Goal: Task Accomplishment & Management: Manage account settings

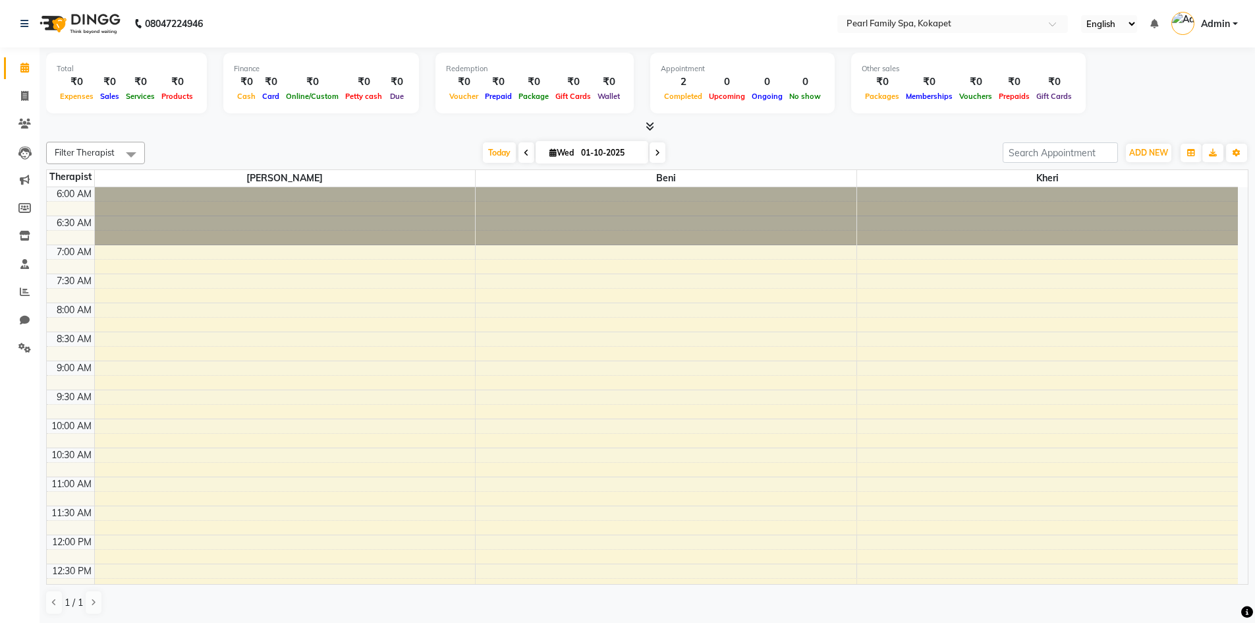
scroll to position [461, 0]
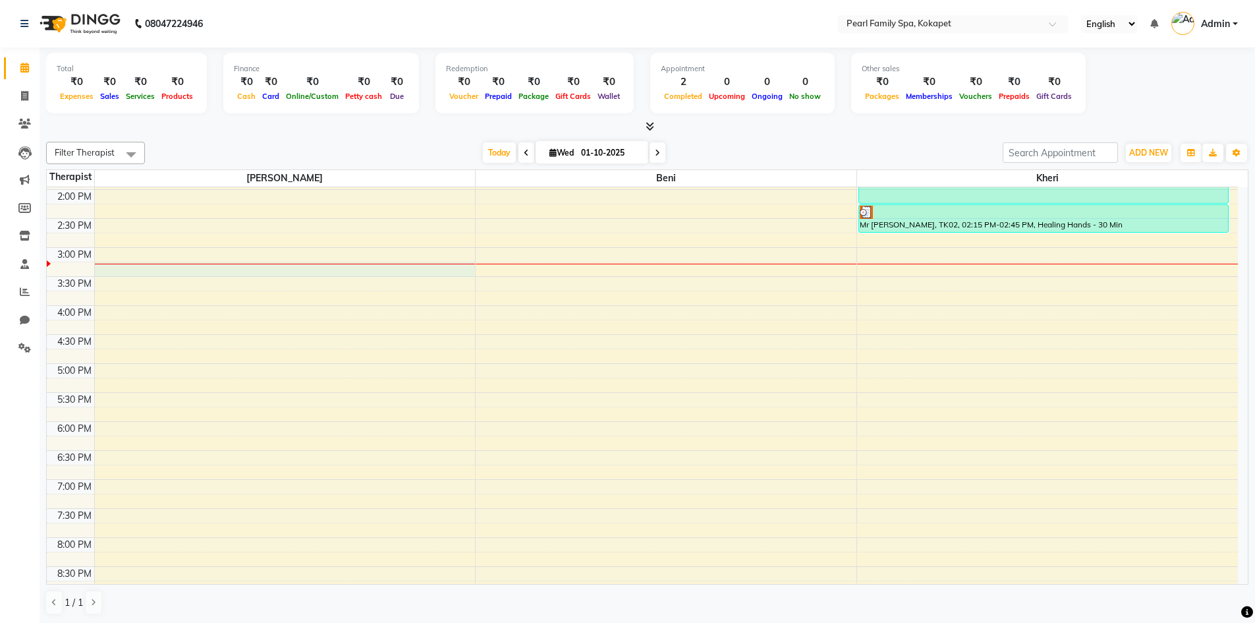
click at [205, 264] on div at bounding box center [285, 264] width 381 height 1
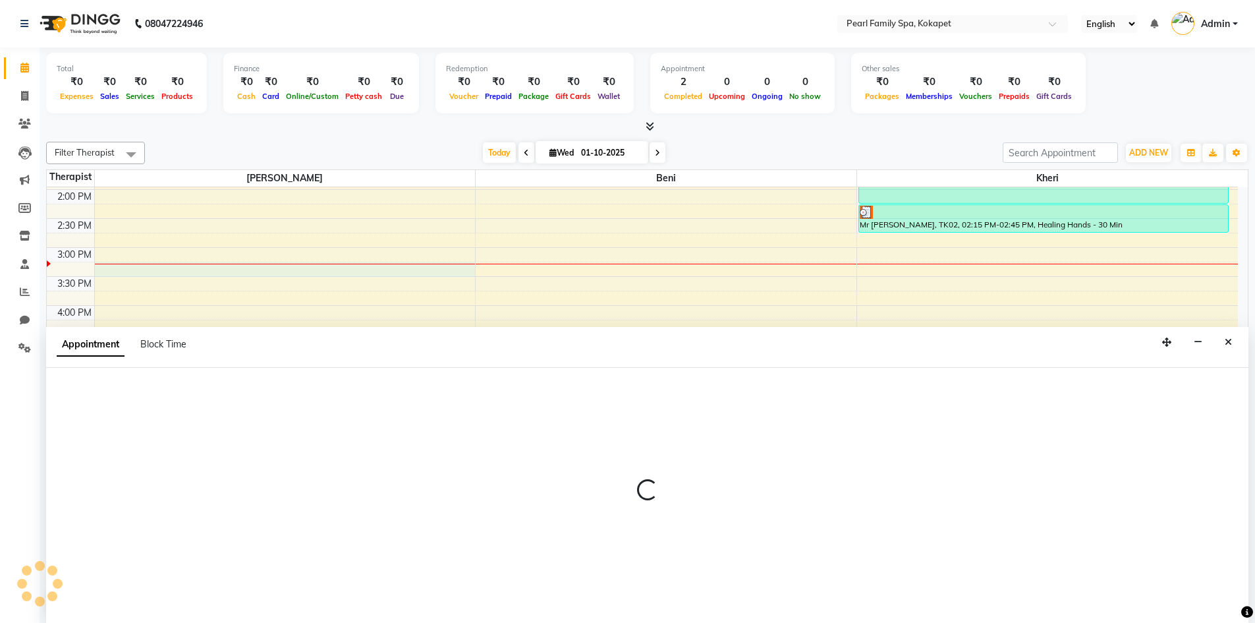
scroll to position [1, 0]
select select "86778"
select select "915"
select select "tentative"
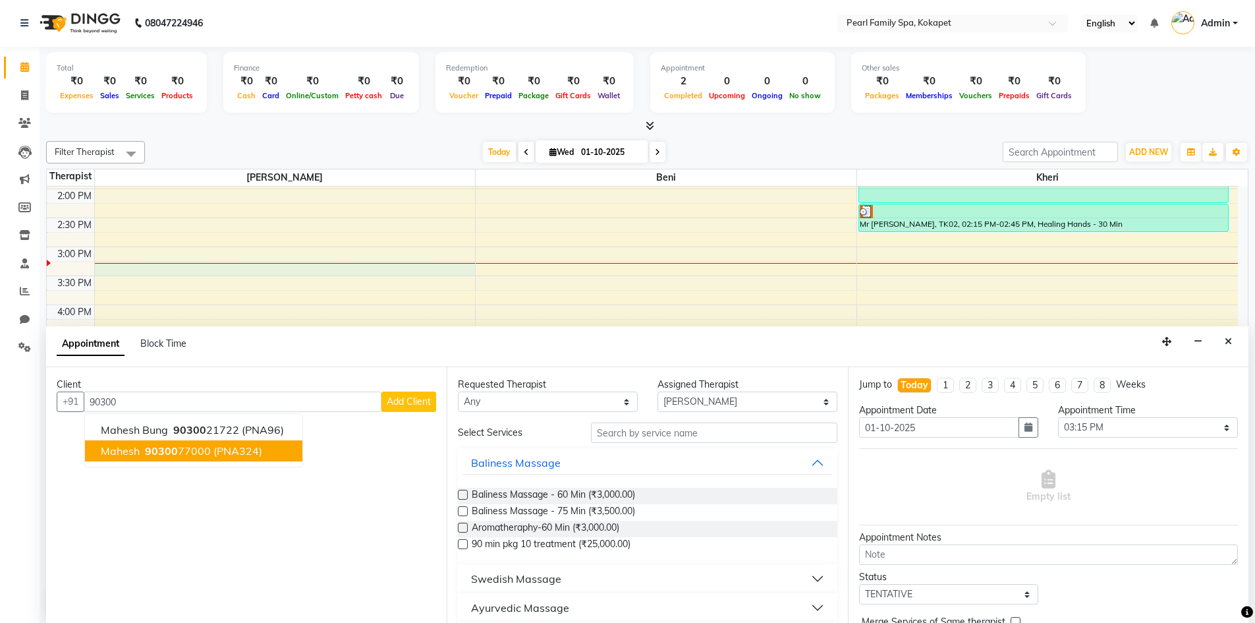
click at [156, 447] on span "90300" at bounding box center [161, 450] width 33 height 13
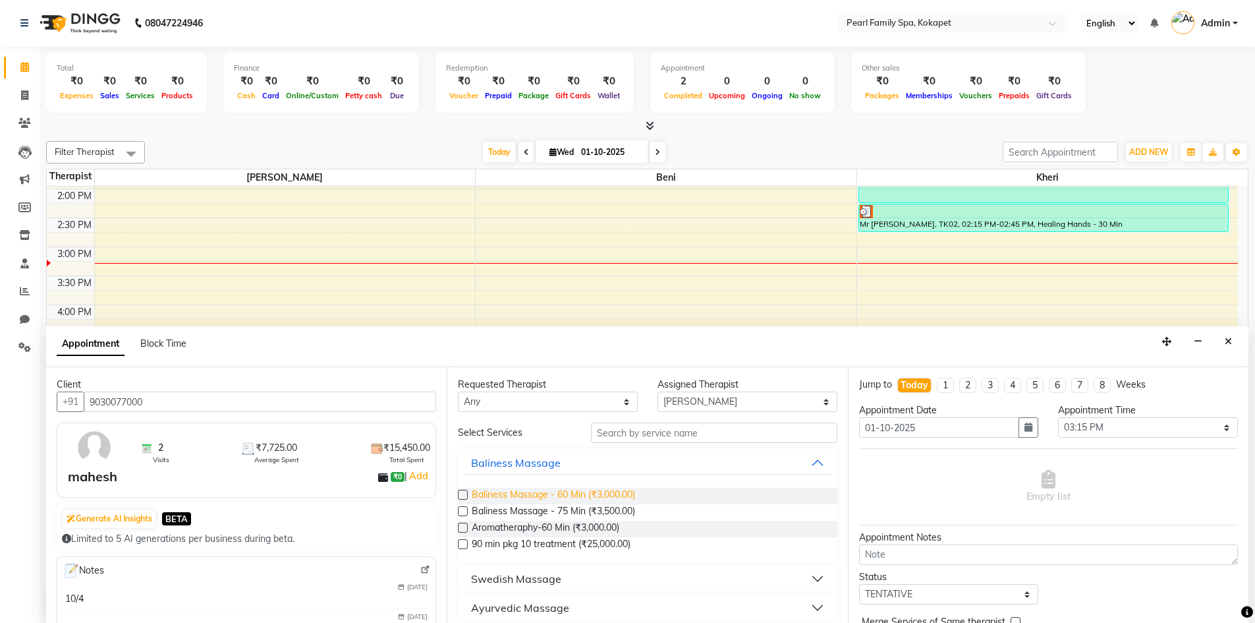
type input "9030077000"
click at [520, 497] on span "Baliness Massage - 60 Min (₹3,000.00)" at bounding box center [553, 496] width 163 height 16
checkbox input "false"
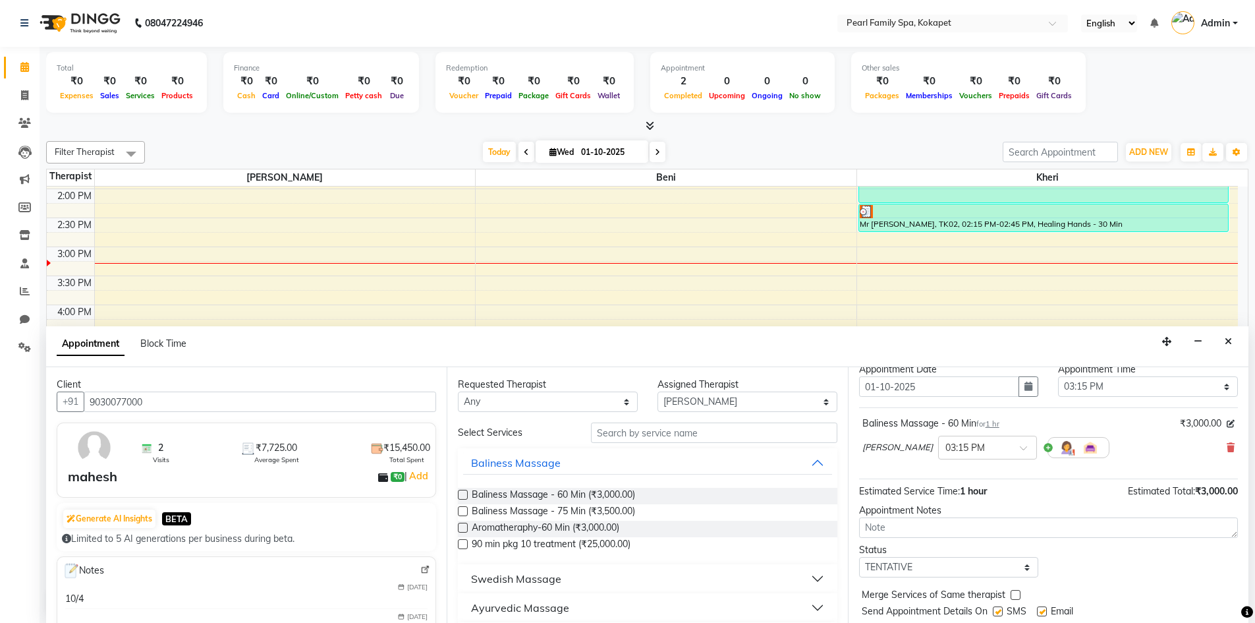
scroll to position [78, 0]
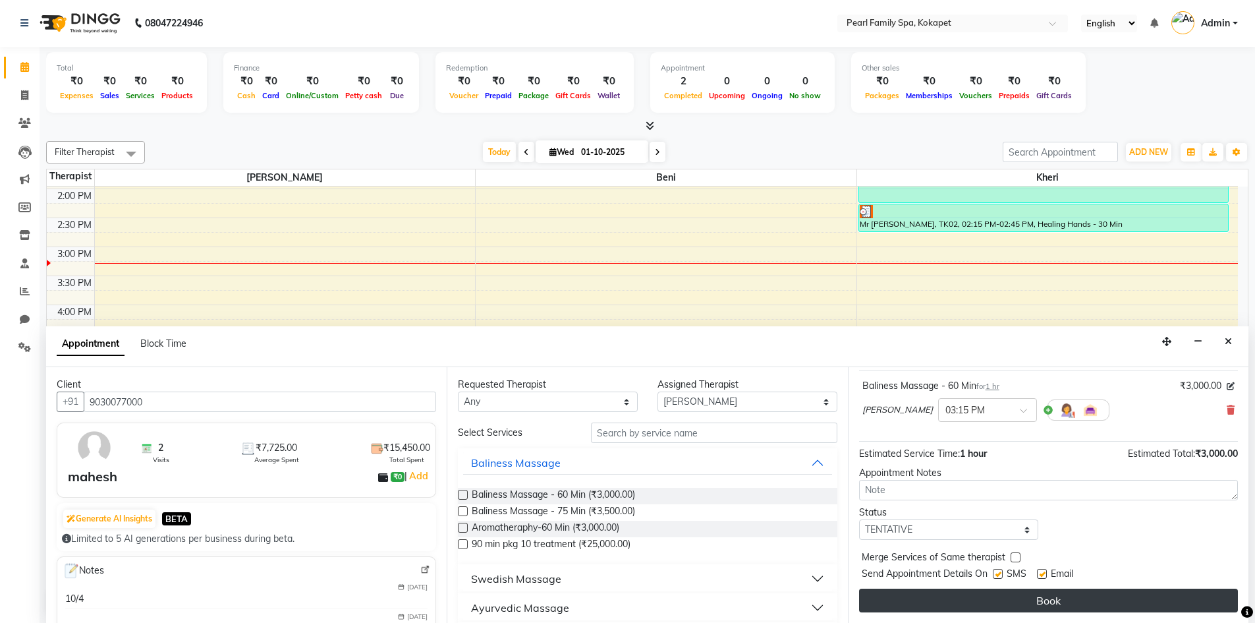
click at [1037, 599] on button "Book" at bounding box center [1048, 600] width 379 height 24
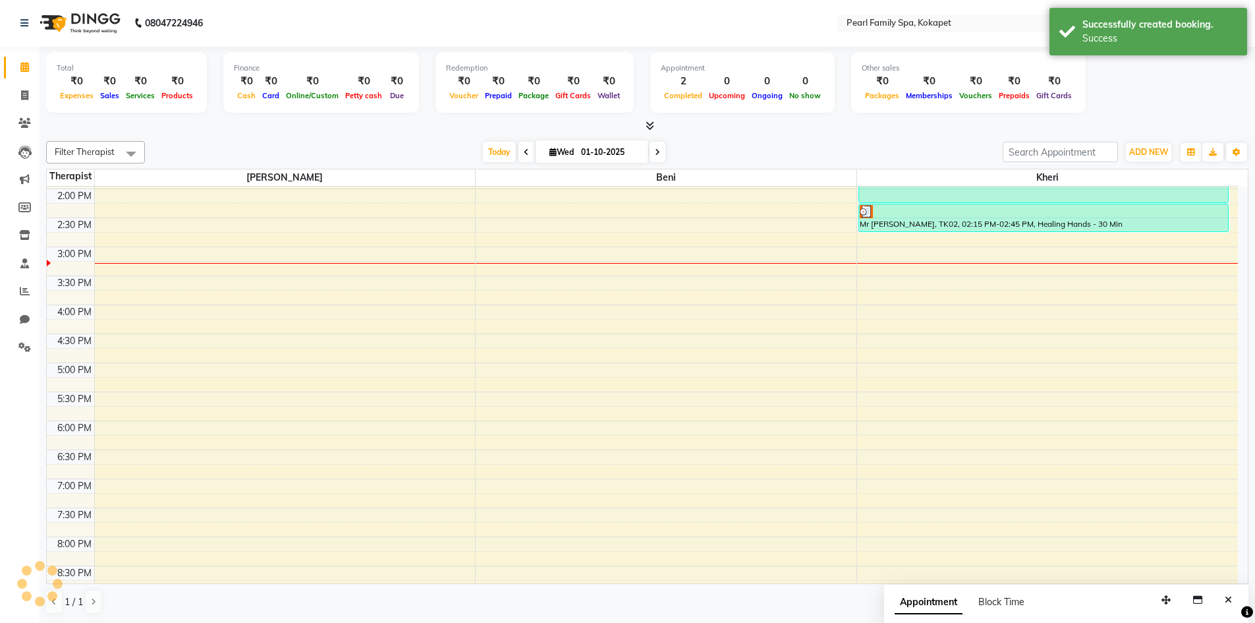
scroll to position [0, 0]
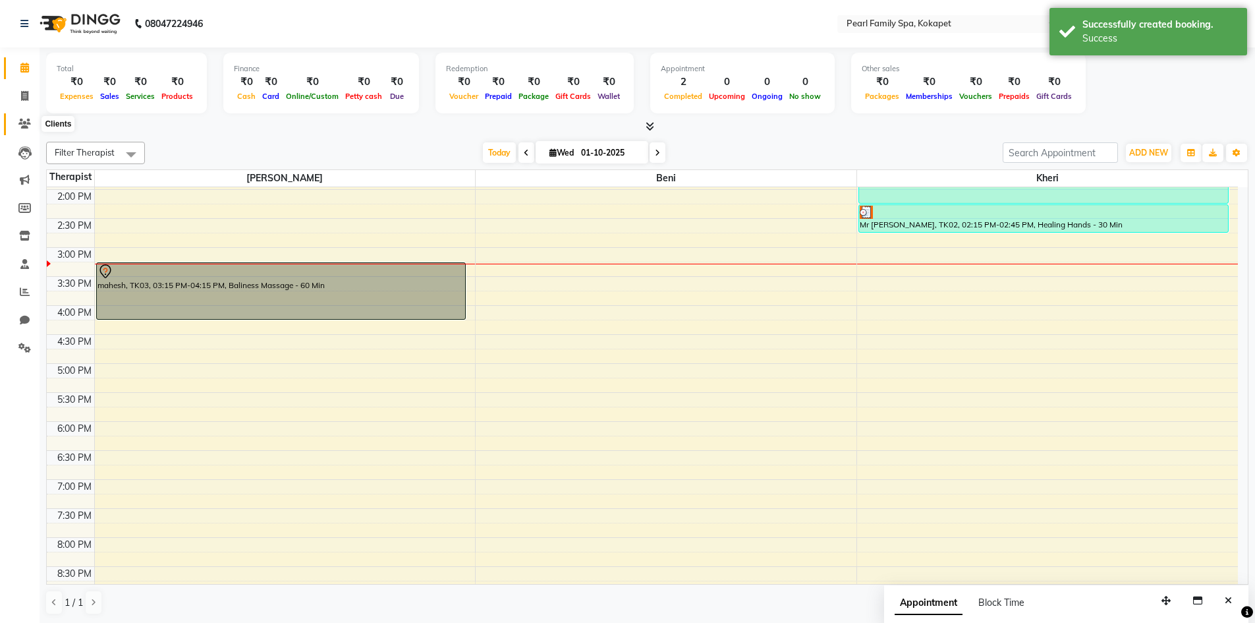
click at [26, 130] on span at bounding box center [24, 124] width 23 height 15
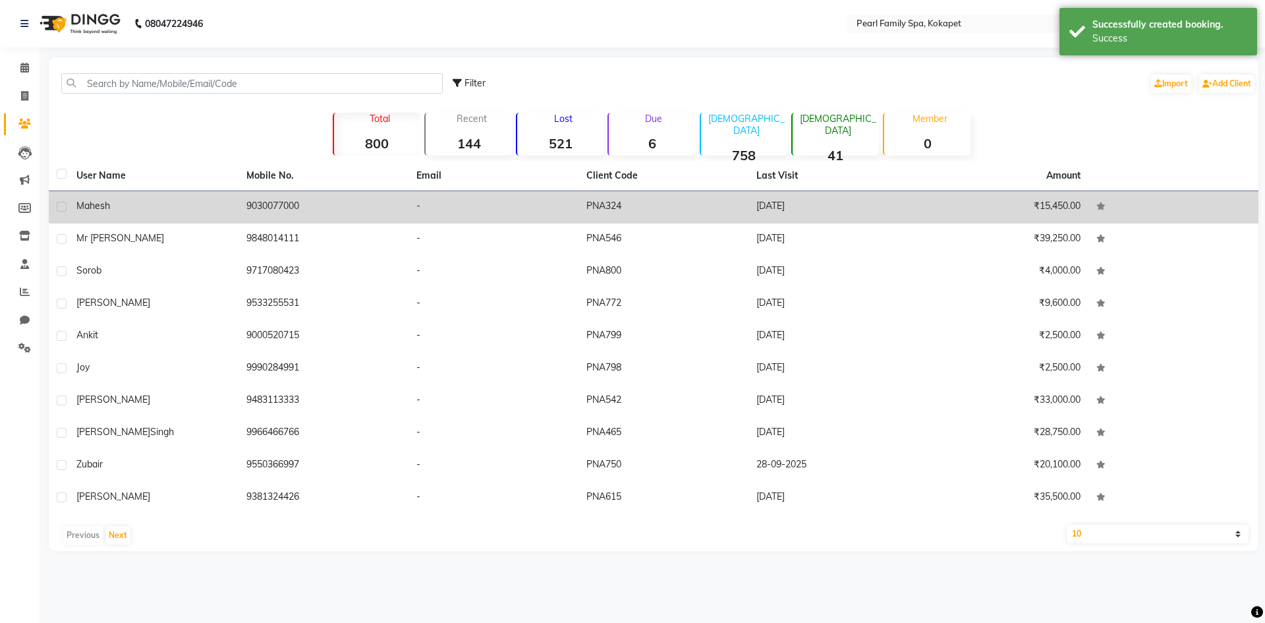
click at [152, 212] on div "mahesh" at bounding box center [153, 206] width 154 height 14
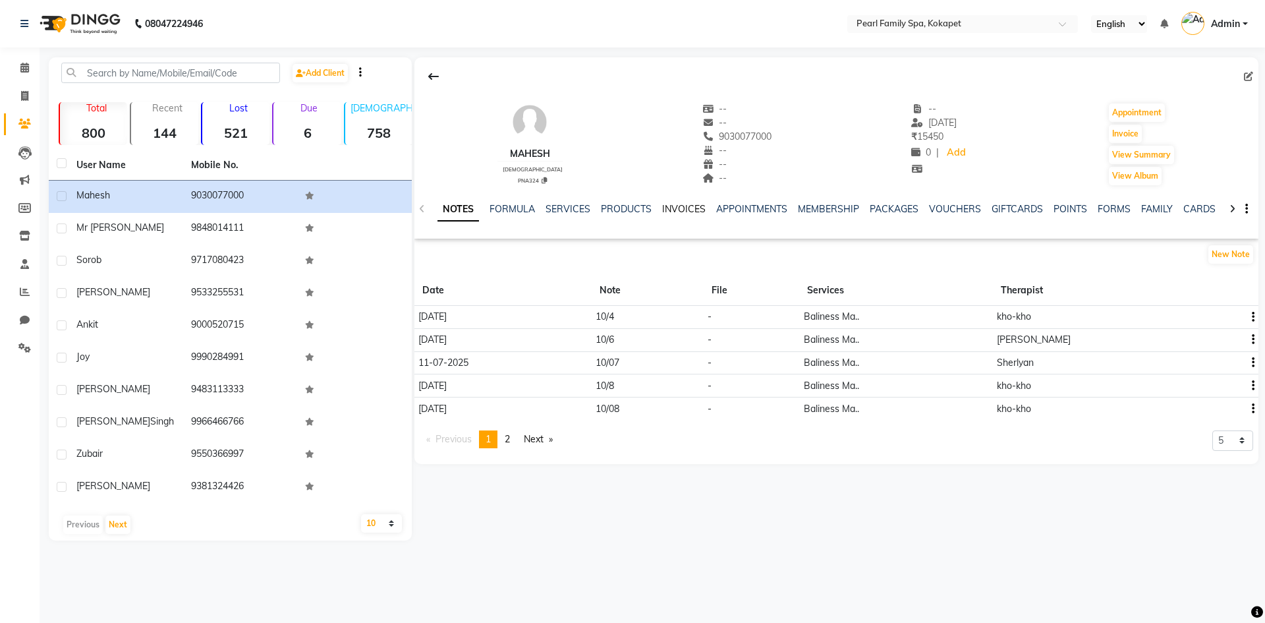
click at [664, 208] on link "INVOICES" at bounding box center [683, 209] width 43 height 12
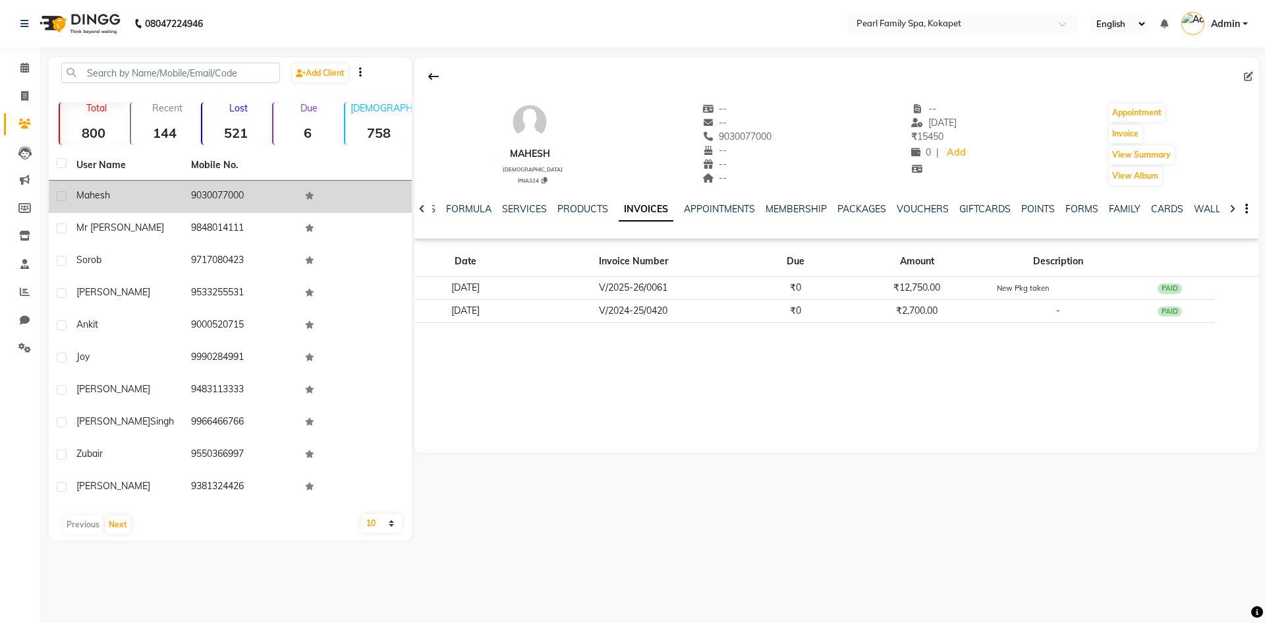
click at [87, 205] on td "mahesh" at bounding box center [126, 197] width 115 height 32
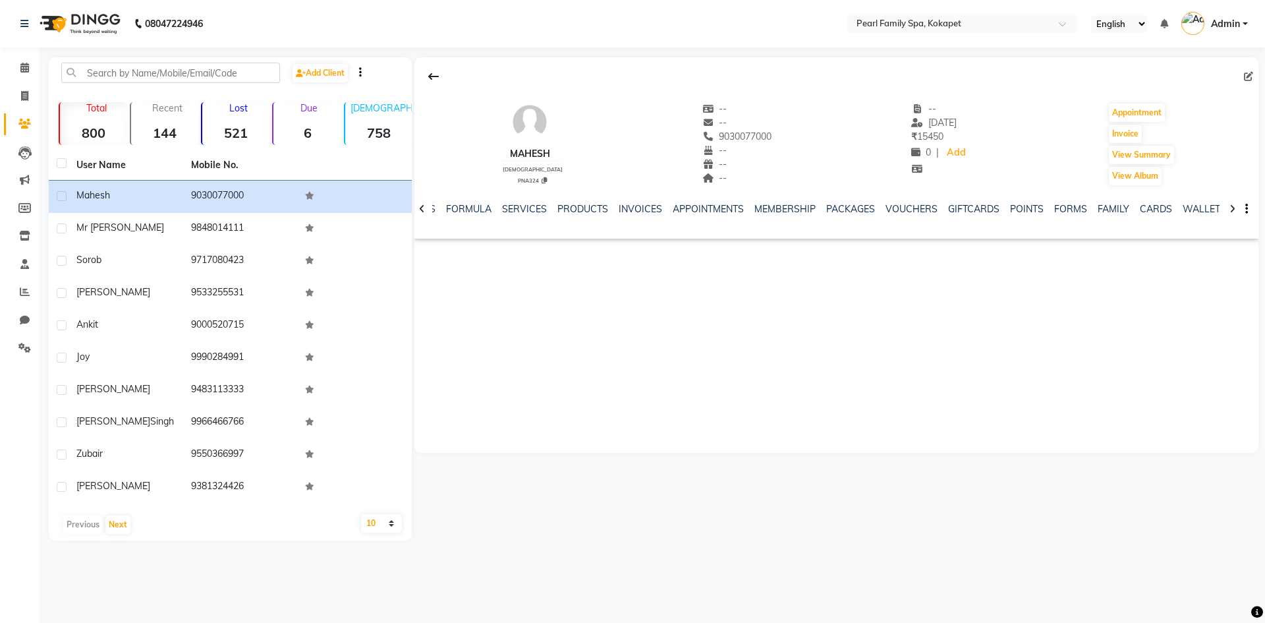
click at [422, 210] on icon at bounding box center [422, 208] width 6 height 9
click at [422, 210] on div "NOTES FORMULA SERVICES PRODUCTS INVOICES APPOINTMENTS MEMBERSHIP PACKAGES VOUCH…" at bounding box center [836, 208] width 844 height 45
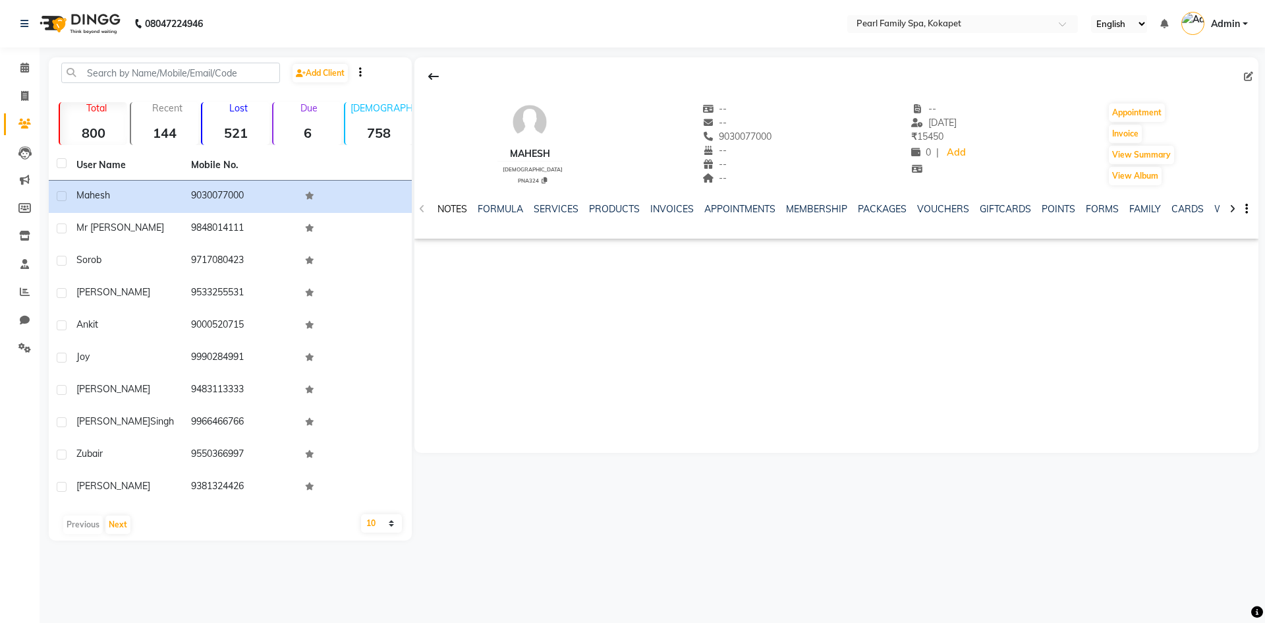
click at [444, 212] on link "NOTES" at bounding box center [452, 209] width 30 height 12
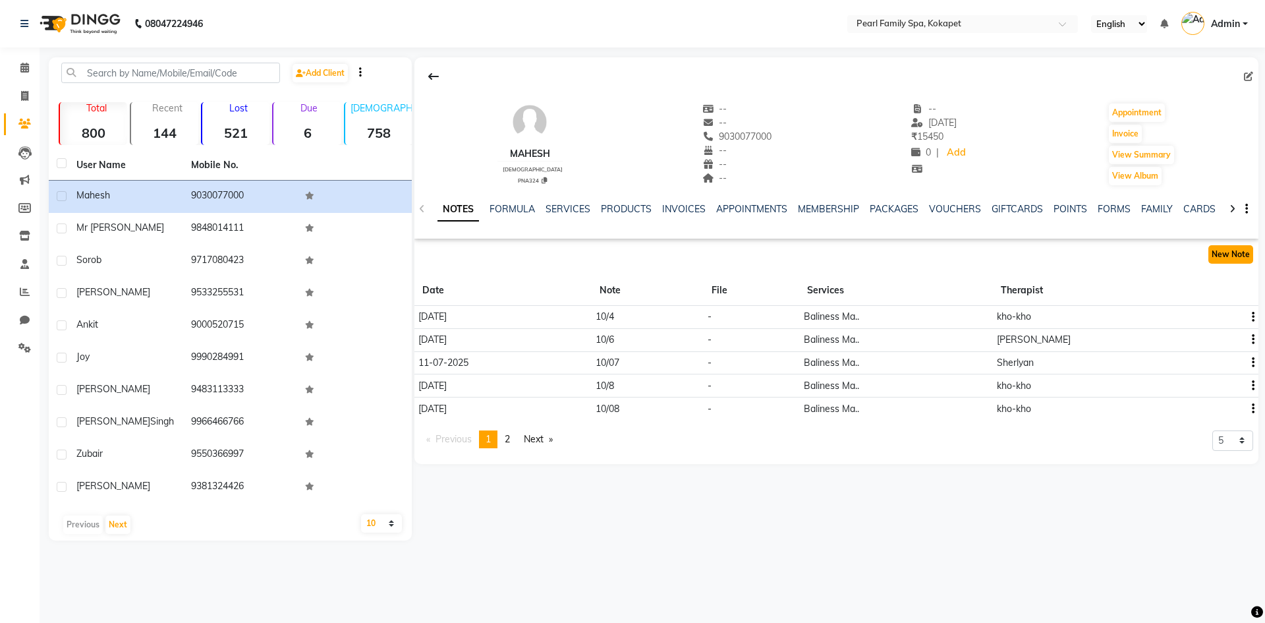
click at [1220, 253] on button "New Note" at bounding box center [1230, 254] width 45 height 18
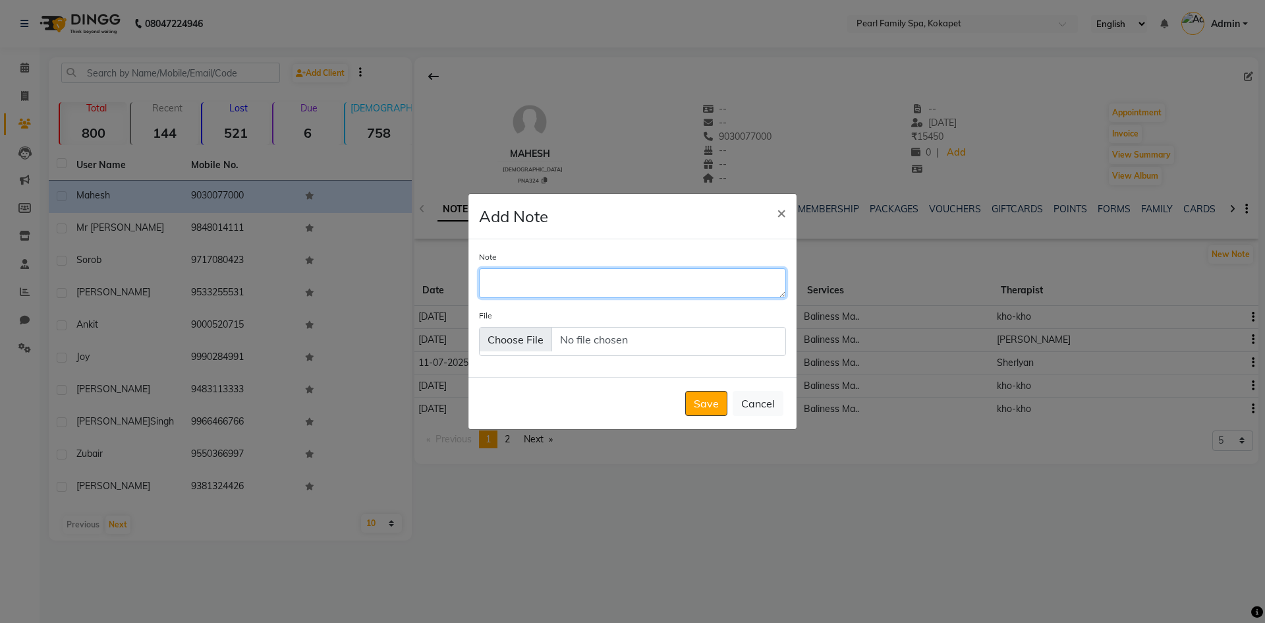
click at [647, 289] on textarea "Note" at bounding box center [632, 282] width 307 height 29
type textarea "10.3"
click at [696, 415] on button "Save" at bounding box center [706, 403] width 42 height 25
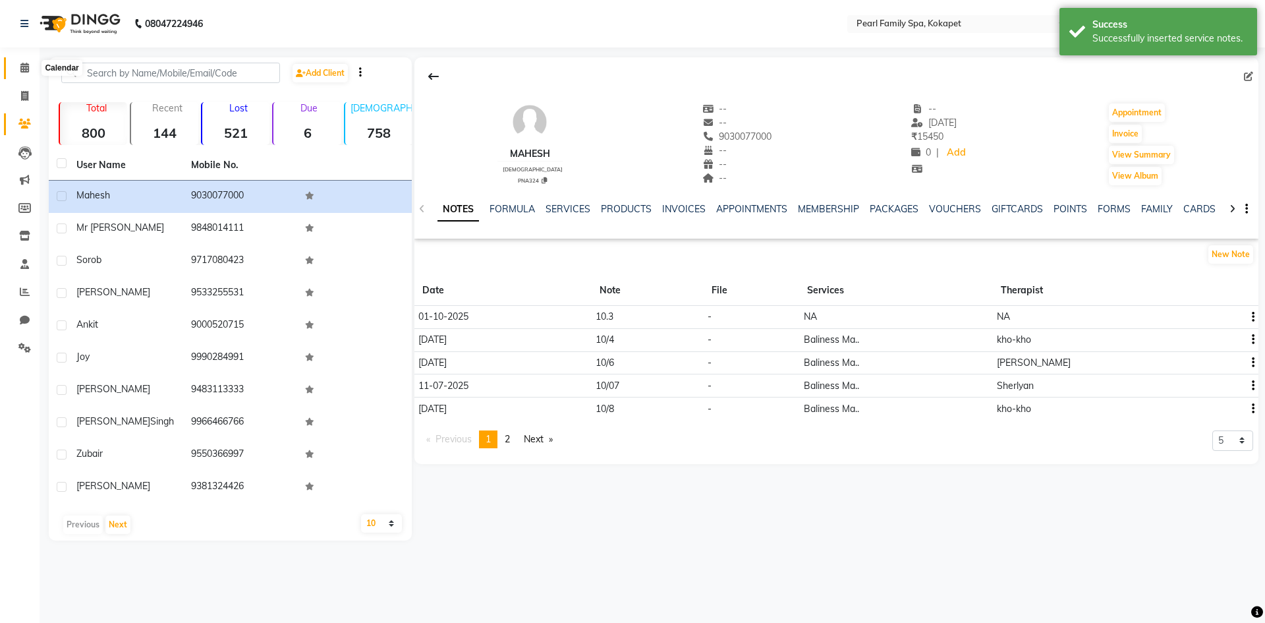
click at [20, 67] on icon at bounding box center [24, 68] width 9 height 10
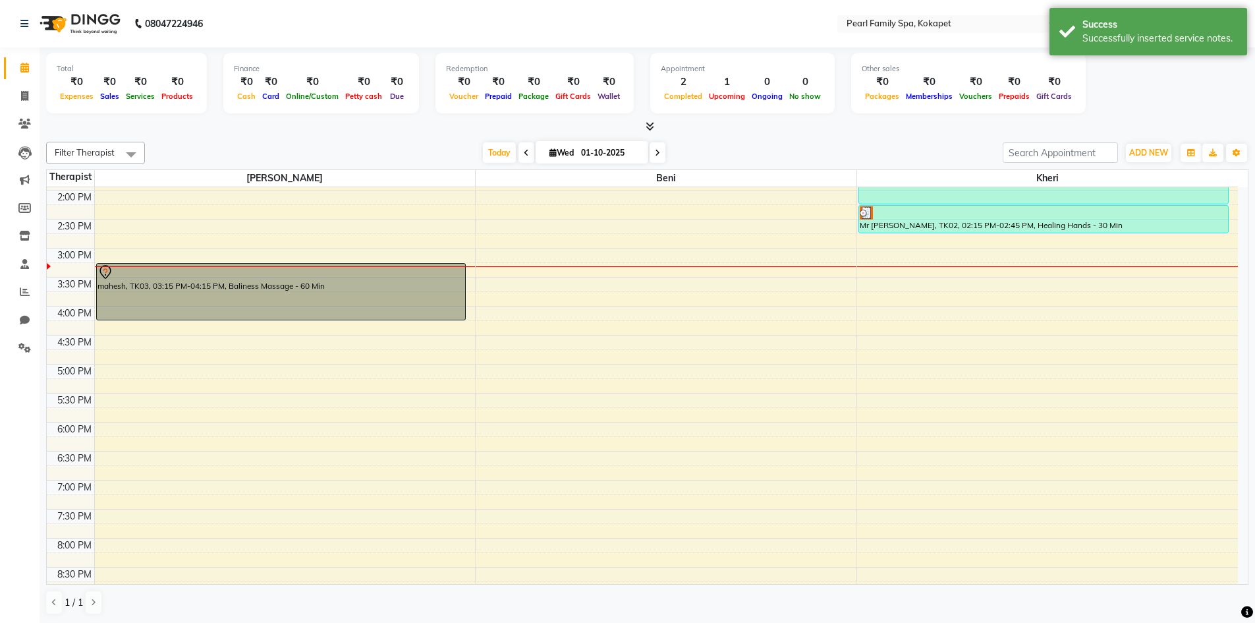
scroll to position [461, 0]
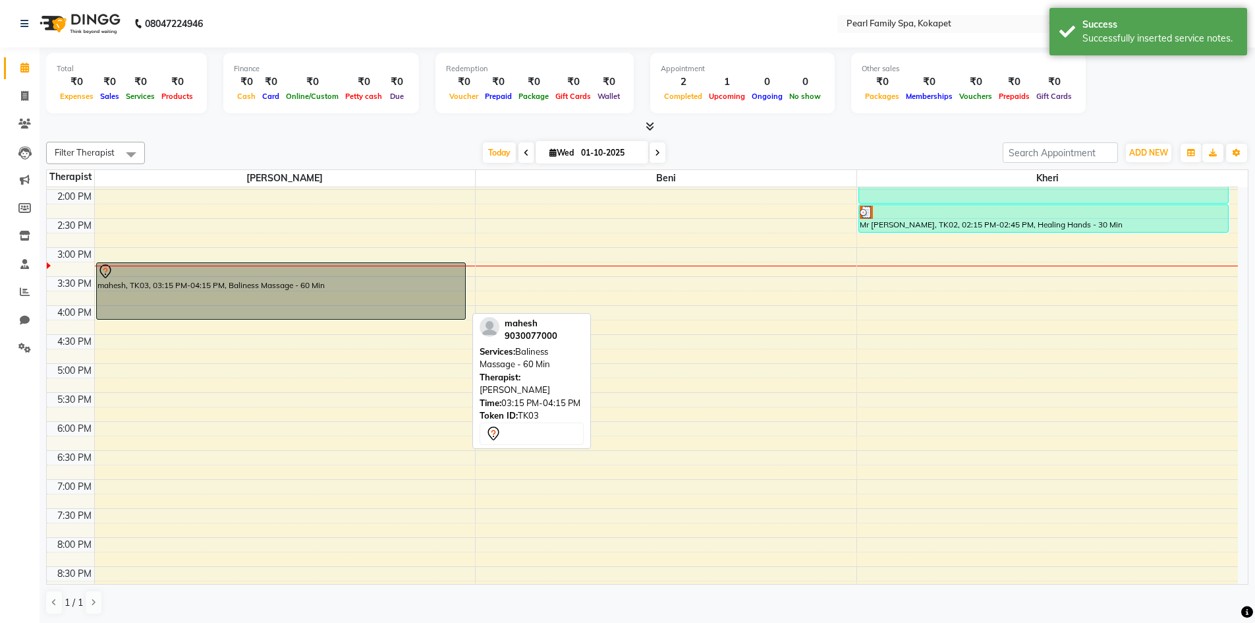
click at [392, 304] on div "mahesh, TK03, 03:15 PM-04:15 PM, Baliness Massage - 60 Min" at bounding box center [281, 291] width 368 height 56
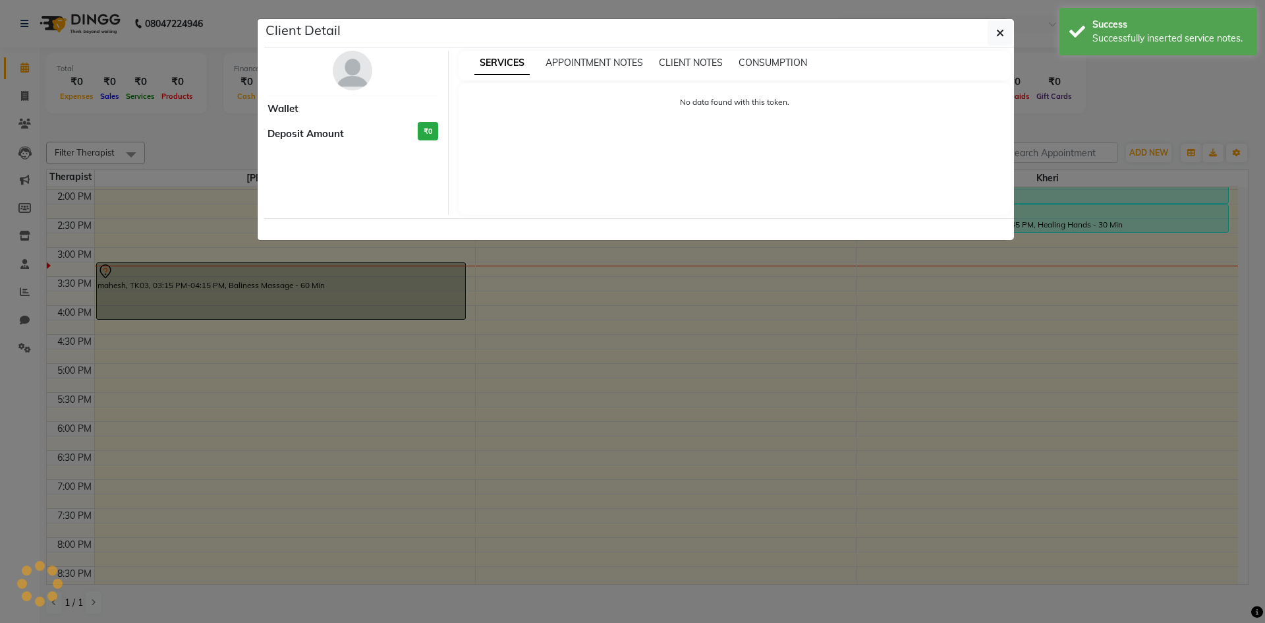
select select "7"
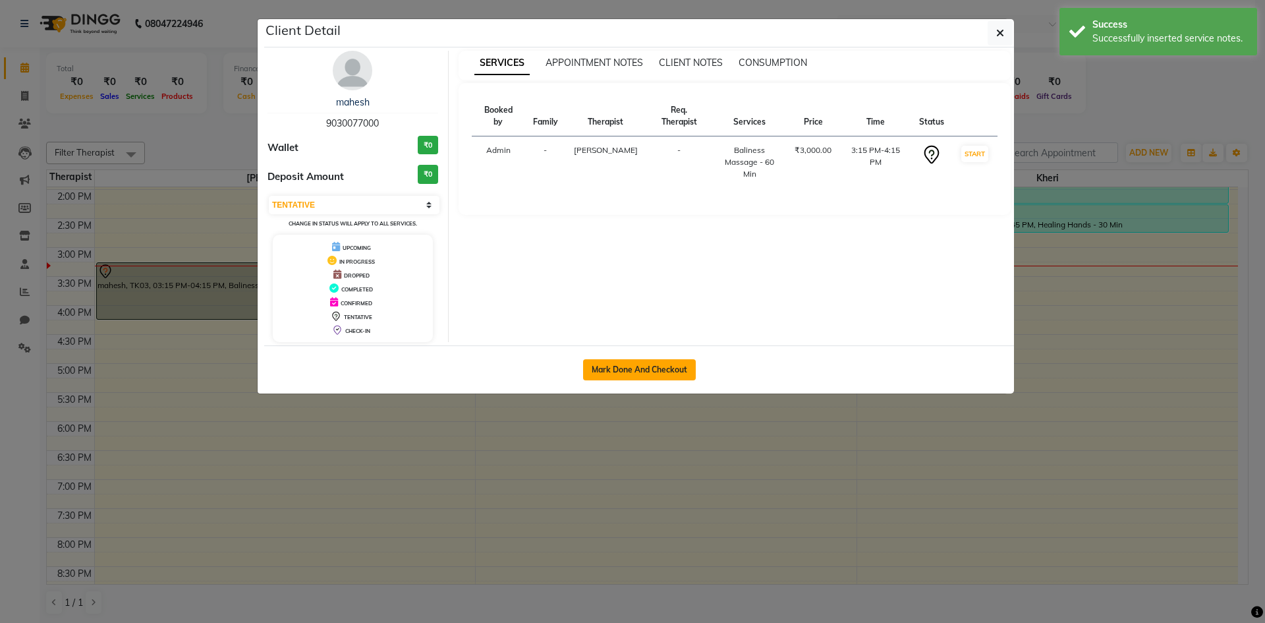
click at [583, 367] on button "Mark Done And Checkout" at bounding box center [639, 369] width 113 height 21
select select "service"
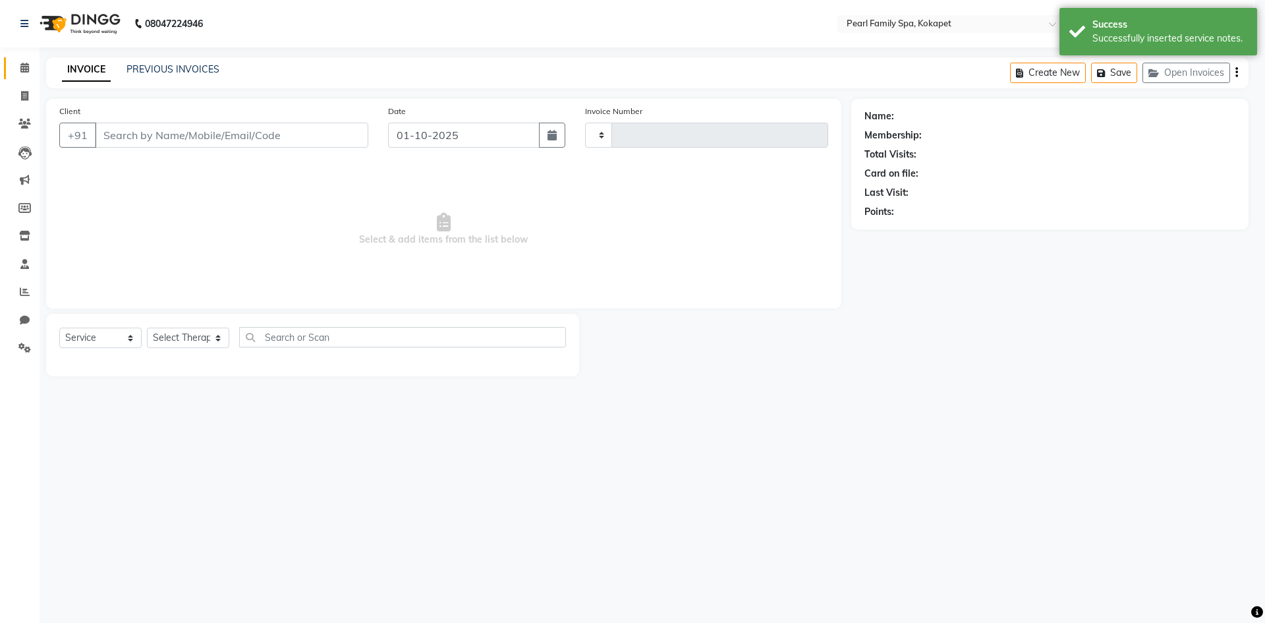
type input "0371"
select select "3"
select select "6217"
type input "9030077000"
select select "86778"
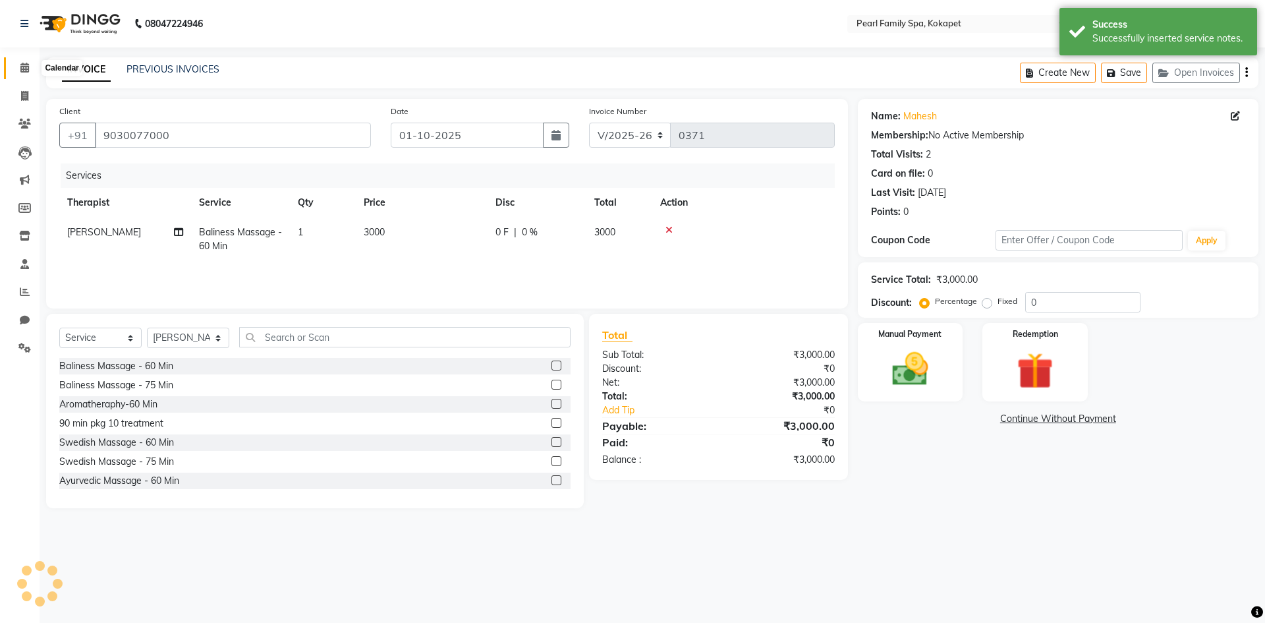
click at [20, 69] on icon at bounding box center [24, 68] width 9 height 10
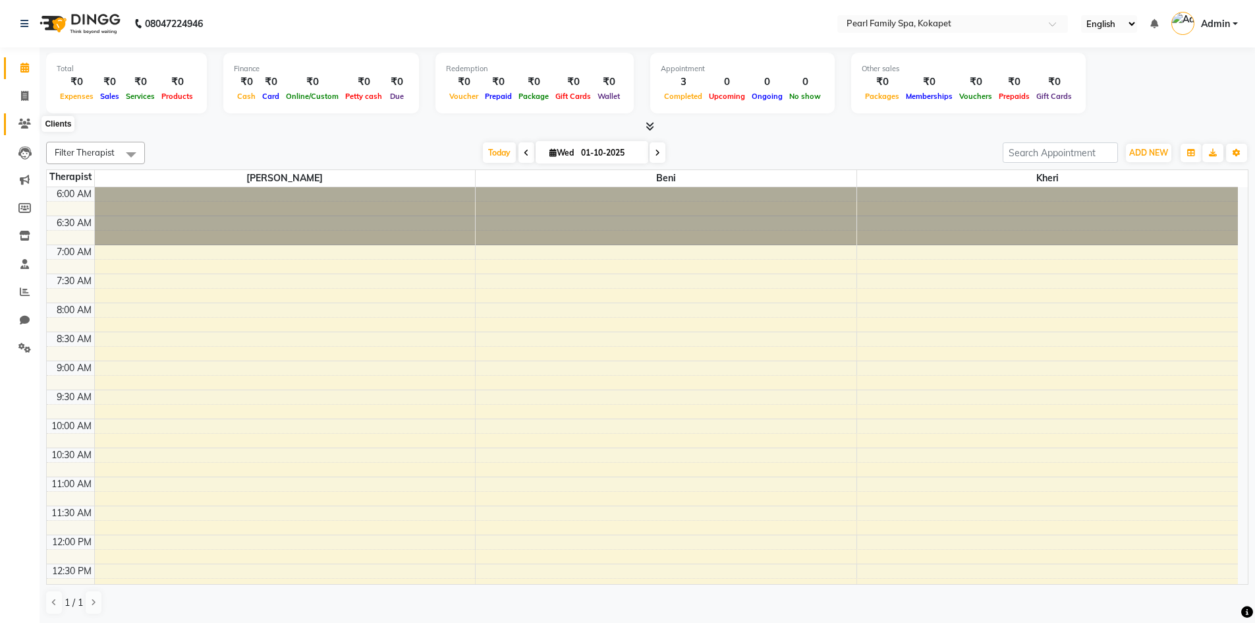
click at [22, 123] on icon at bounding box center [24, 124] width 13 height 10
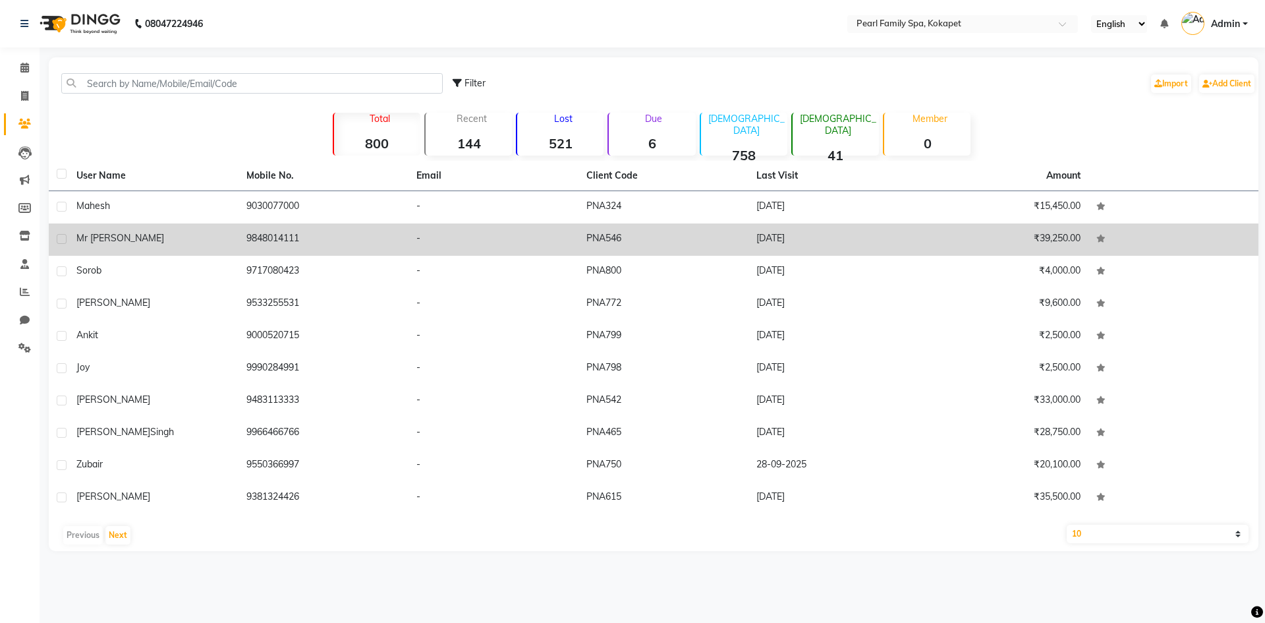
click at [92, 232] on span "Mr [PERSON_NAME]" at bounding box center [120, 238] width 88 height 12
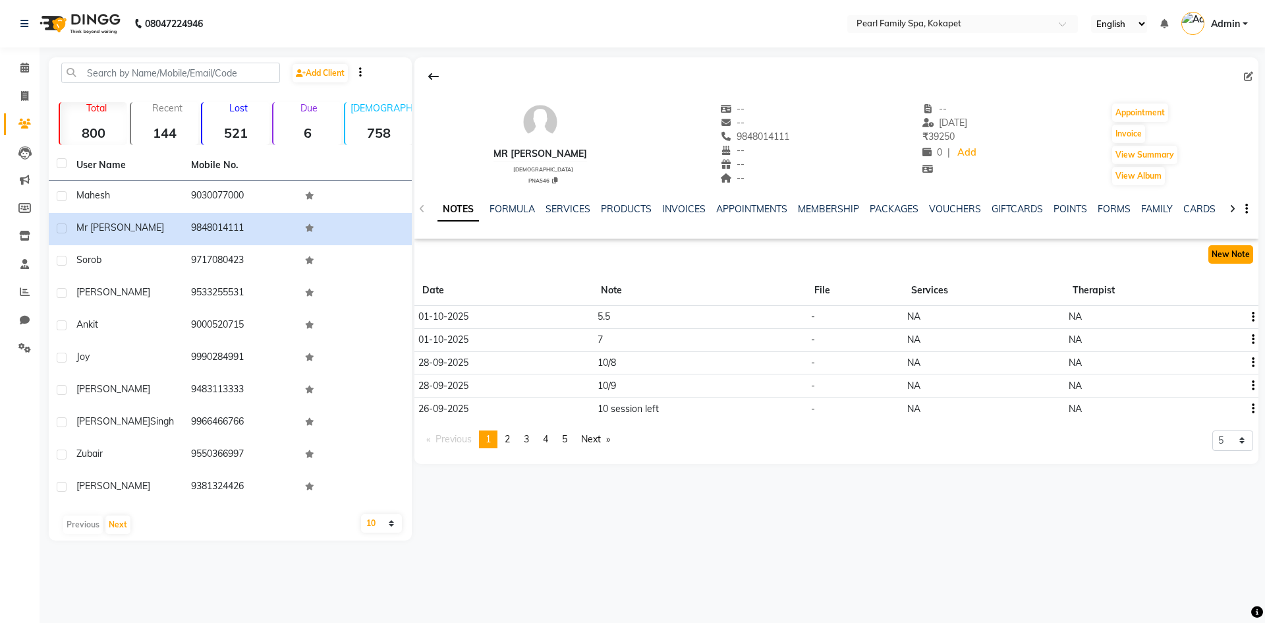
click at [1240, 251] on button "New Note" at bounding box center [1230, 254] width 45 height 18
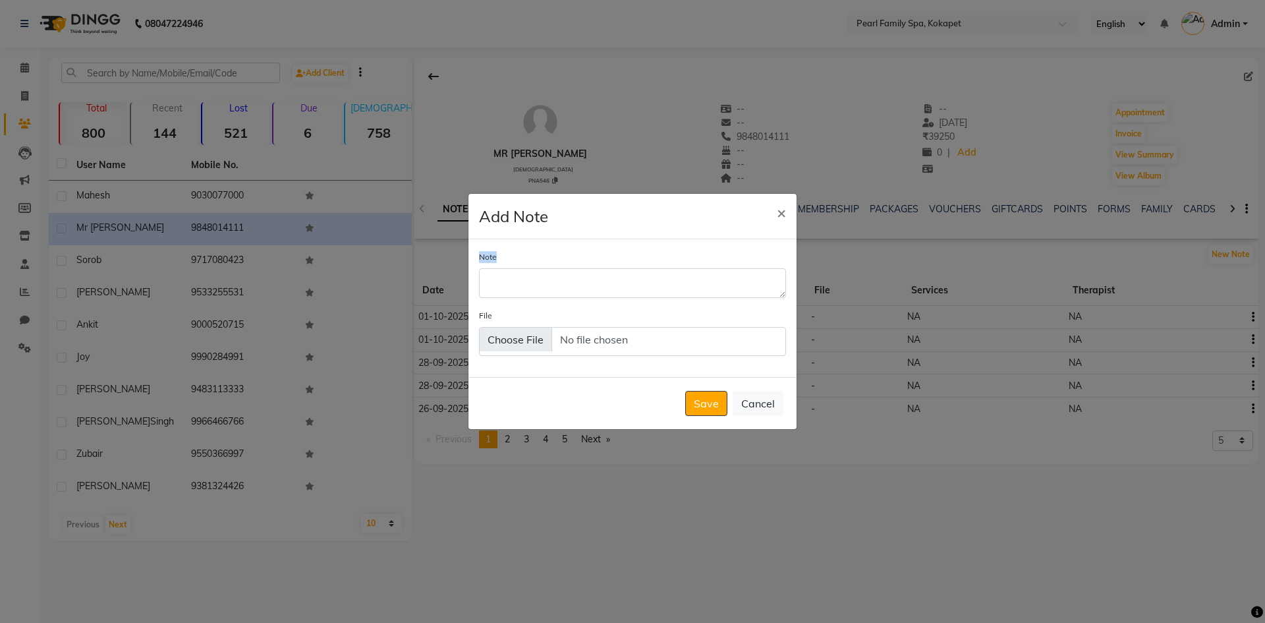
click at [754, 282] on div "Note" at bounding box center [632, 273] width 307 height 47
click at [752, 282] on textarea "Note" at bounding box center [632, 282] width 307 height 29
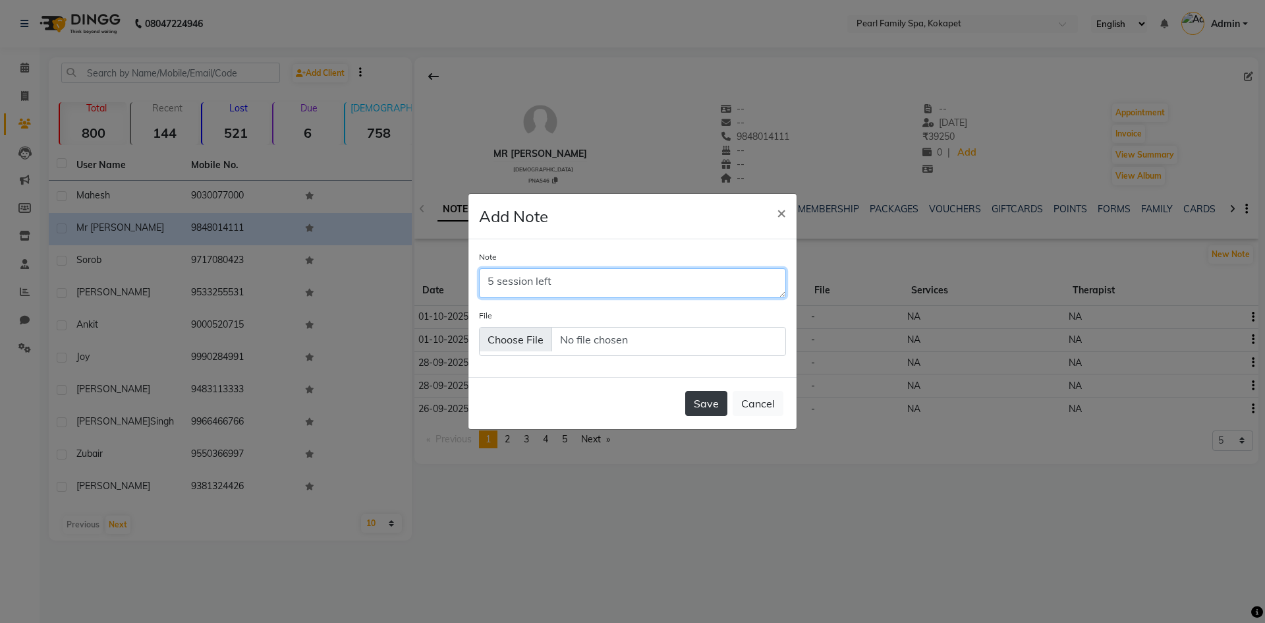
type textarea "5 session left"
click at [696, 410] on button "Save" at bounding box center [706, 403] width 42 height 25
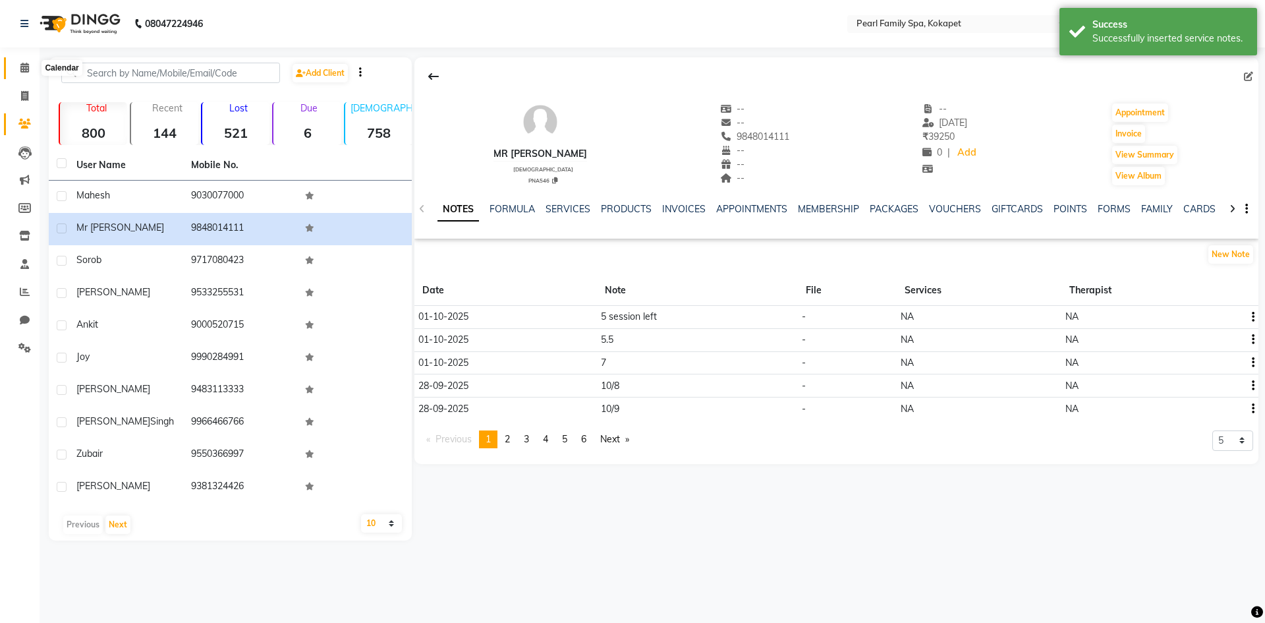
click at [24, 72] on icon at bounding box center [24, 68] width 9 height 10
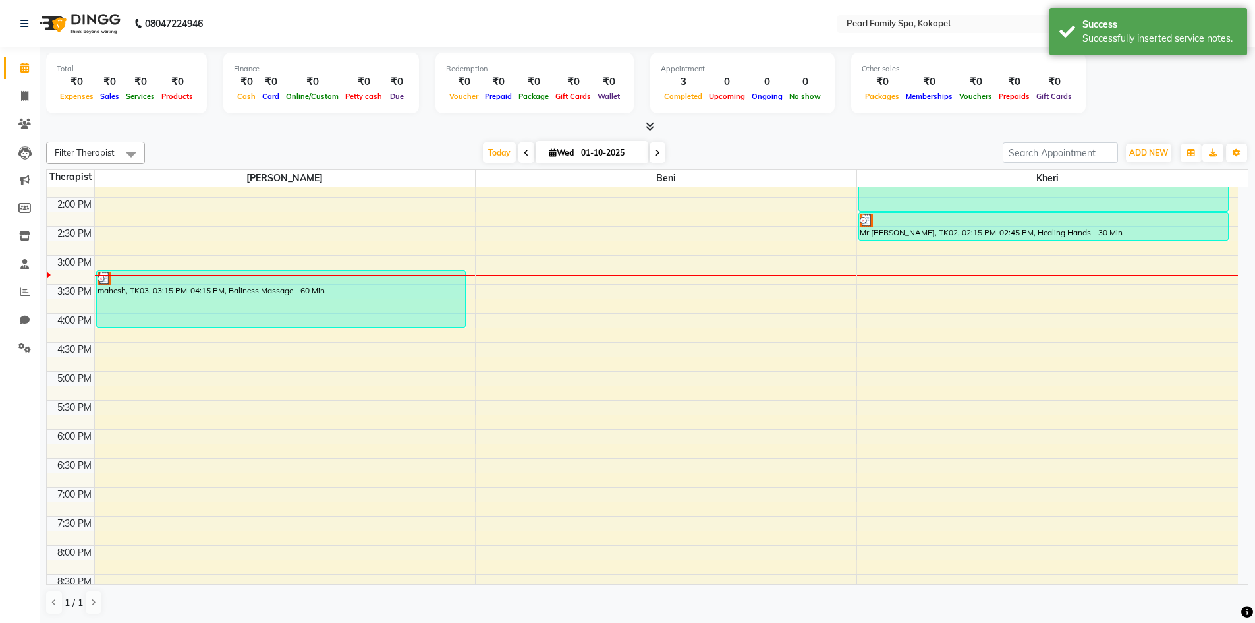
scroll to position [267, 0]
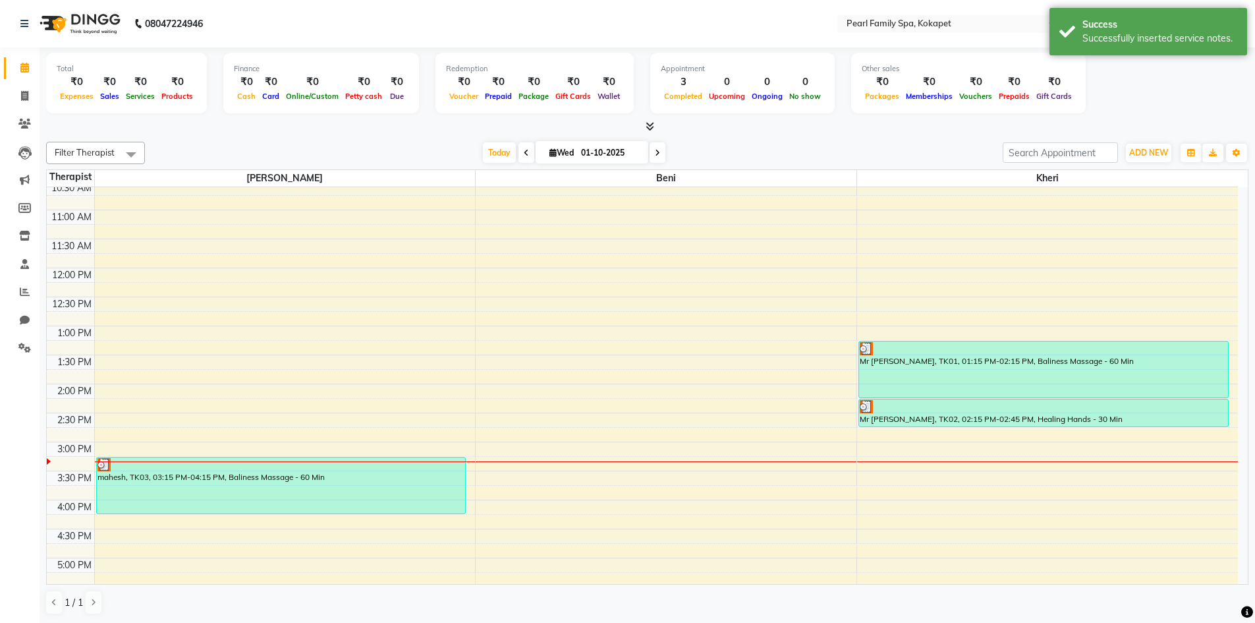
click at [905, 431] on div "6:00 AM 6:30 AM 7:00 AM 7:30 AM 8:00 AM 8:30 AM 9:00 AM 9:30 AM 10:00 AM 10:30 …" at bounding box center [642, 383] width 1191 height 927
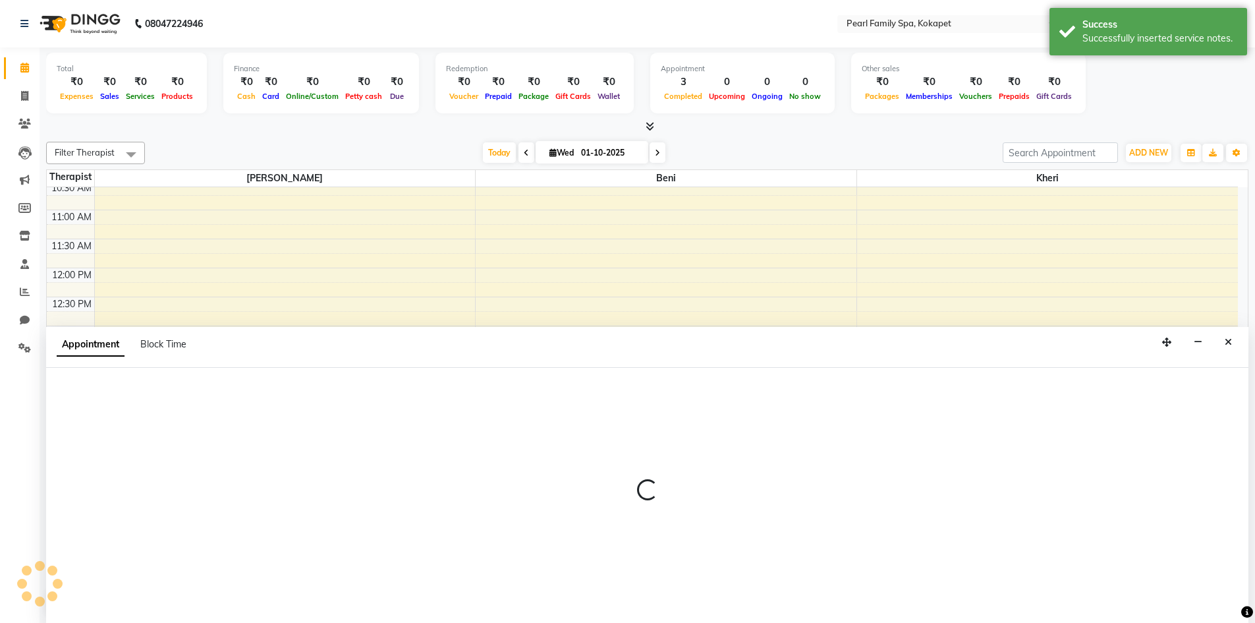
scroll to position [1, 0]
select select "89285"
select select "885"
select select "tentative"
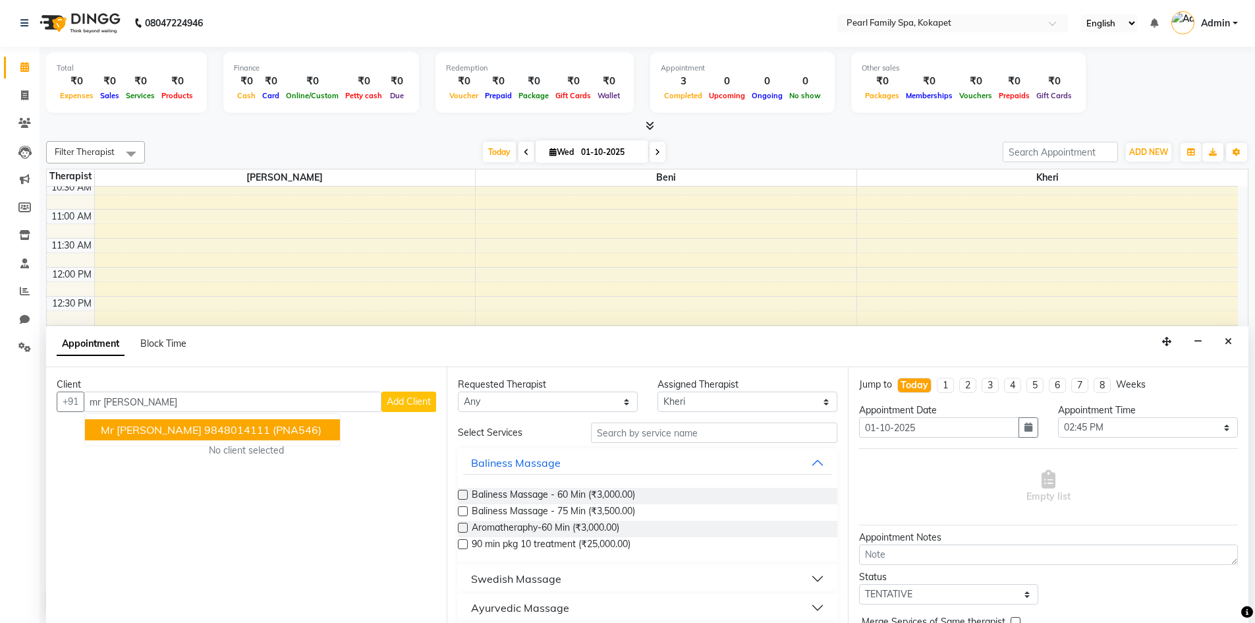
click at [273, 429] on span "(PNA546)" at bounding box center [297, 429] width 49 height 13
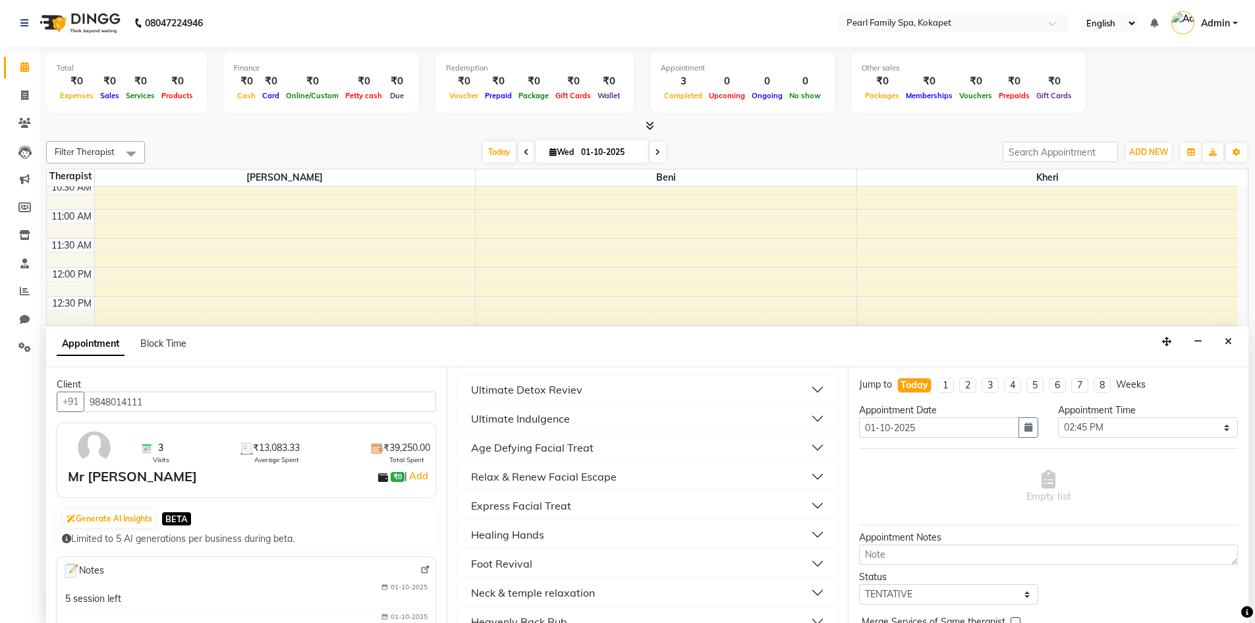
scroll to position [395, 0]
type input "9848014111"
click at [511, 528] on div "Healing Hands" at bounding box center [507, 533] width 73 height 16
click at [481, 559] on span "Healing Hands - 30 Min (₹2,000.00)" at bounding box center [547, 566] width 150 height 16
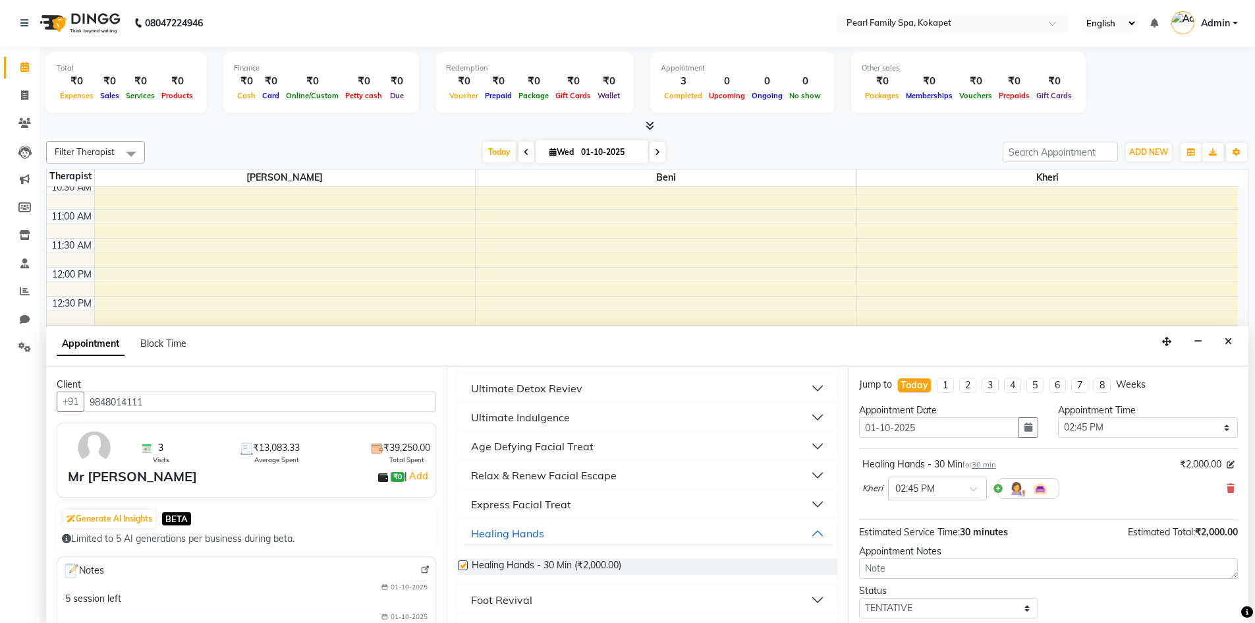
checkbox input "false"
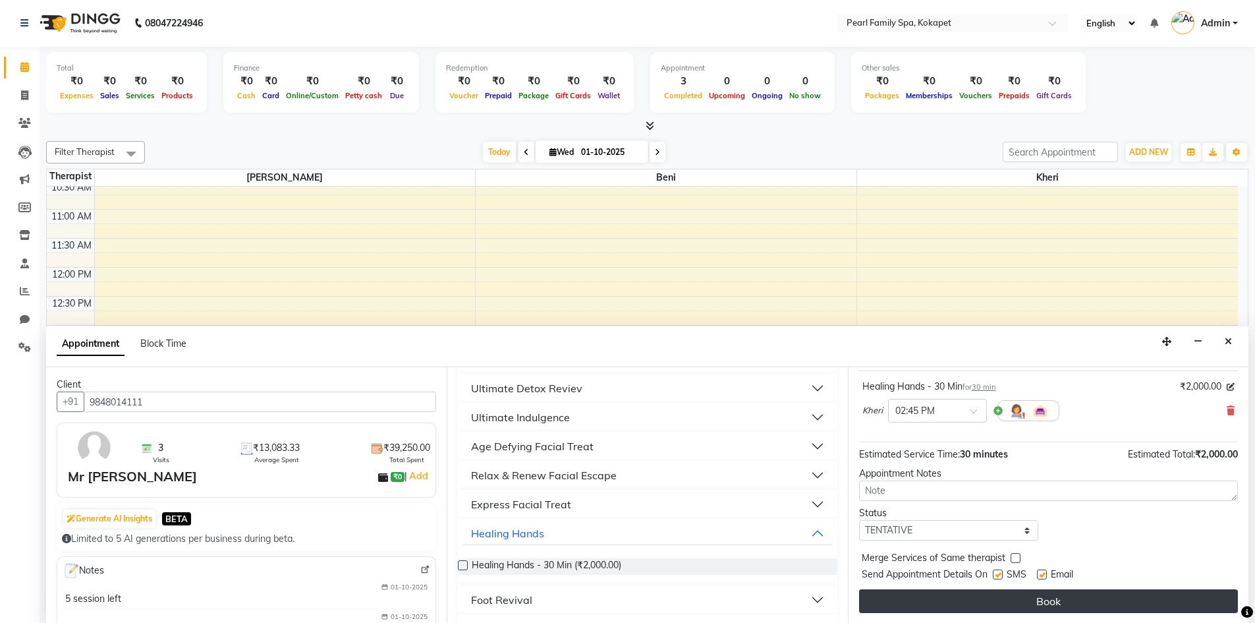
scroll to position [78, 0]
click at [1040, 592] on button "Book" at bounding box center [1048, 600] width 379 height 24
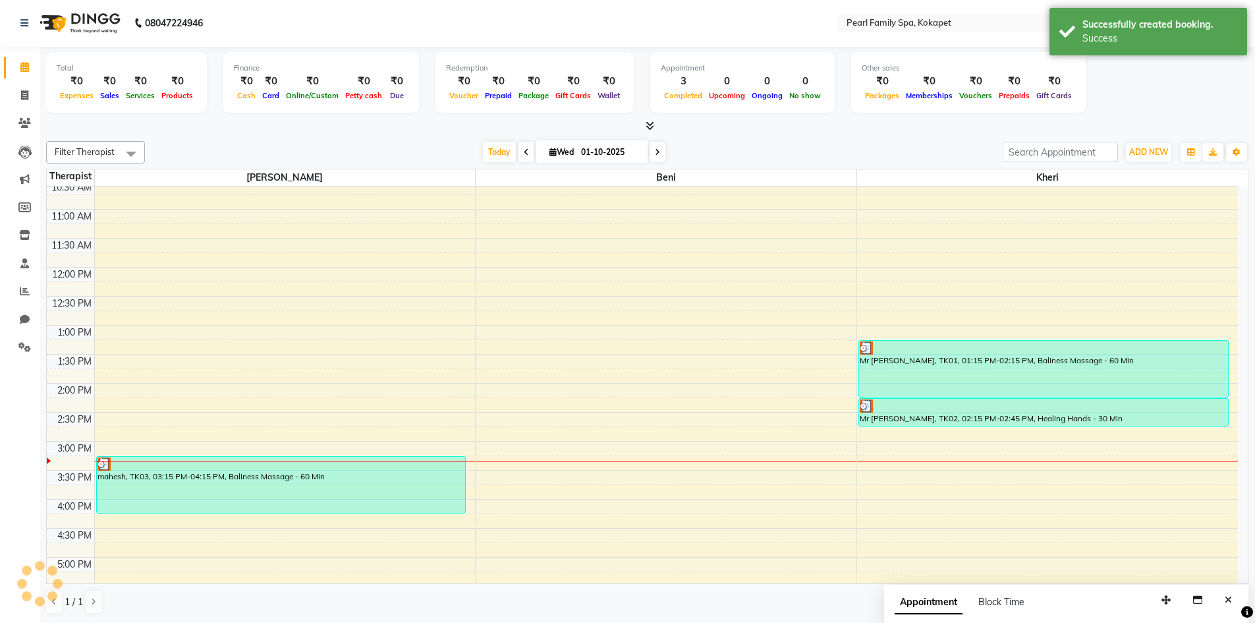
scroll to position [0, 0]
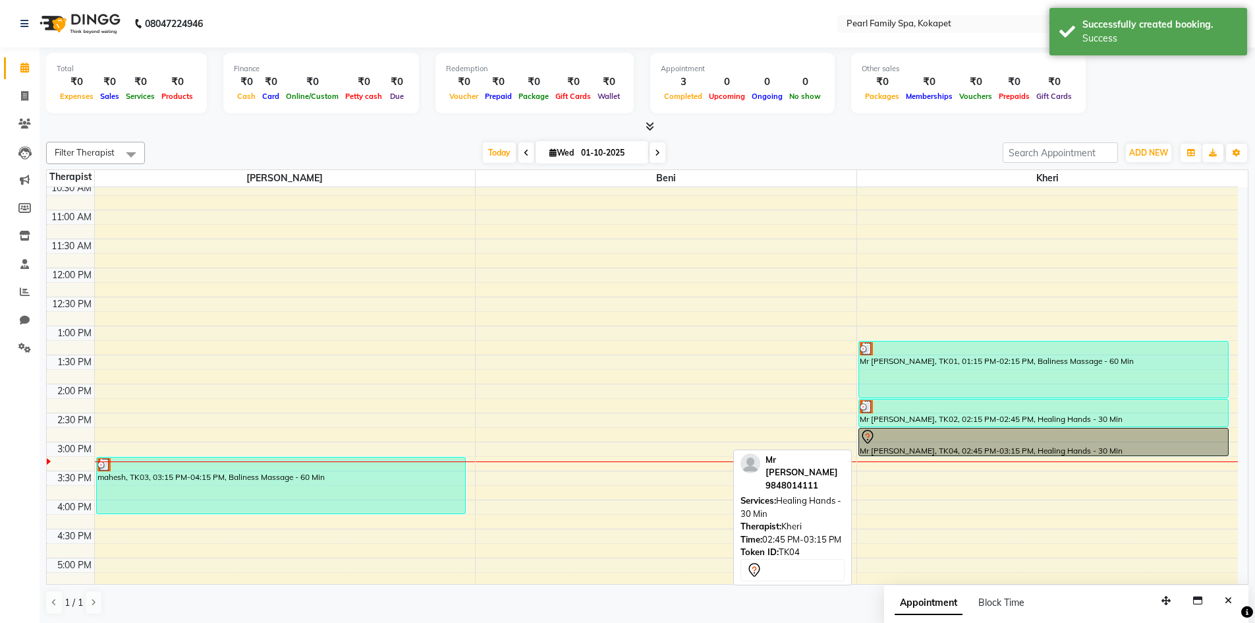
click at [962, 449] on div "Mr [PERSON_NAME], TK04, 02:45 PM-03:15 PM, Healing Hands - 30 Min" at bounding box center [1043, 441] width 369 height 27
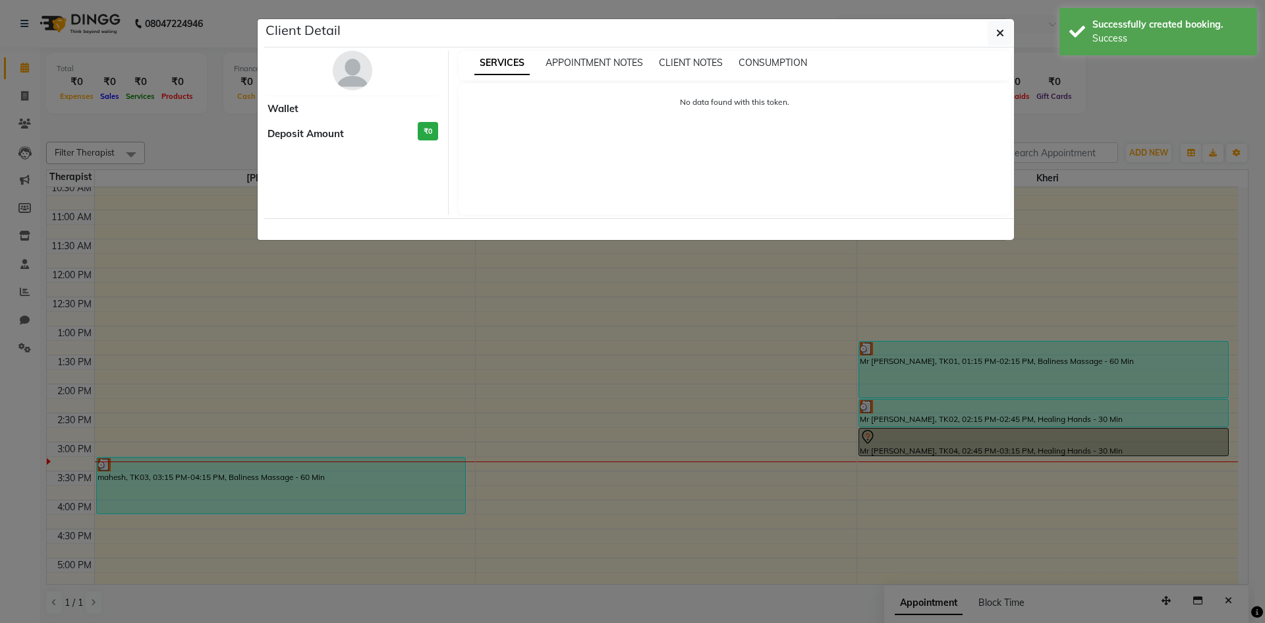
select select "7"
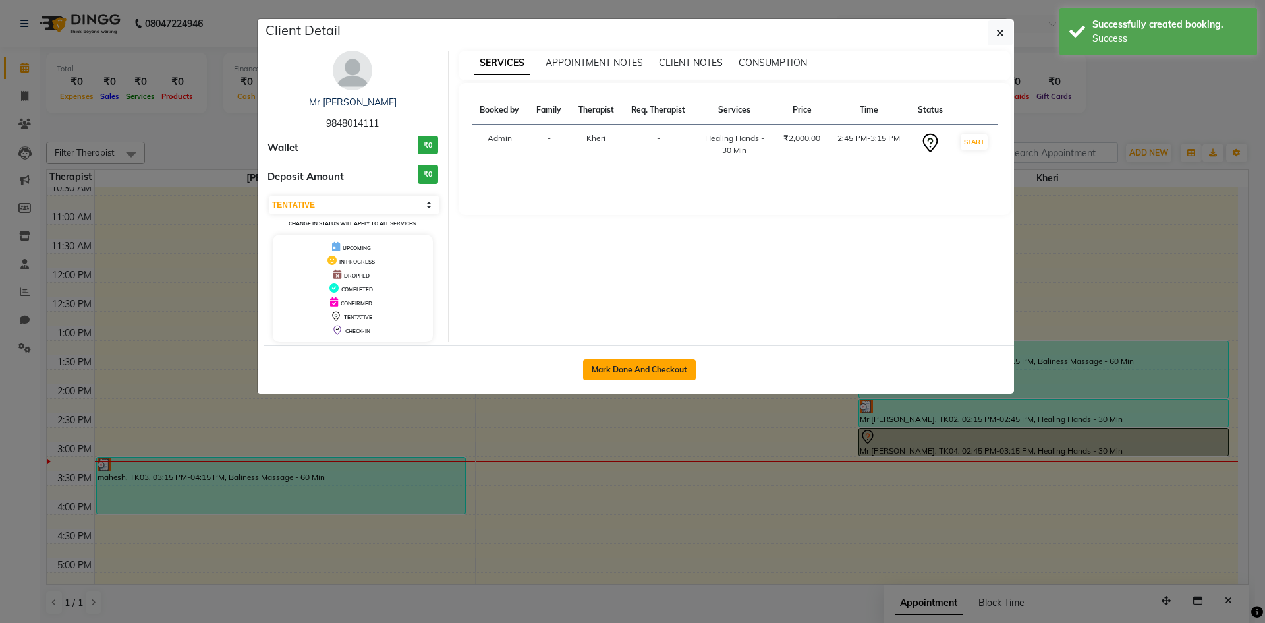
click at [685, 373] on button "Mark Done And Checkout" at bounding box center [639, 369] width 113 height 21
select select "6217"
select select "service"
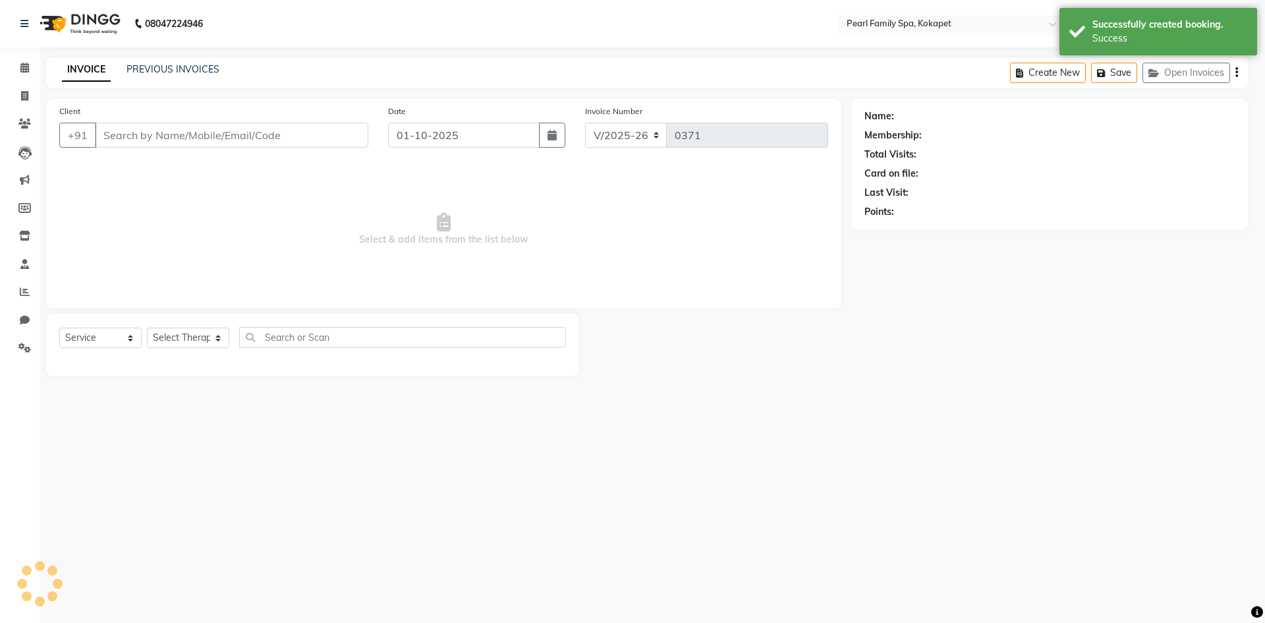
select select "3"
type input "9848014111"
select select "89285"
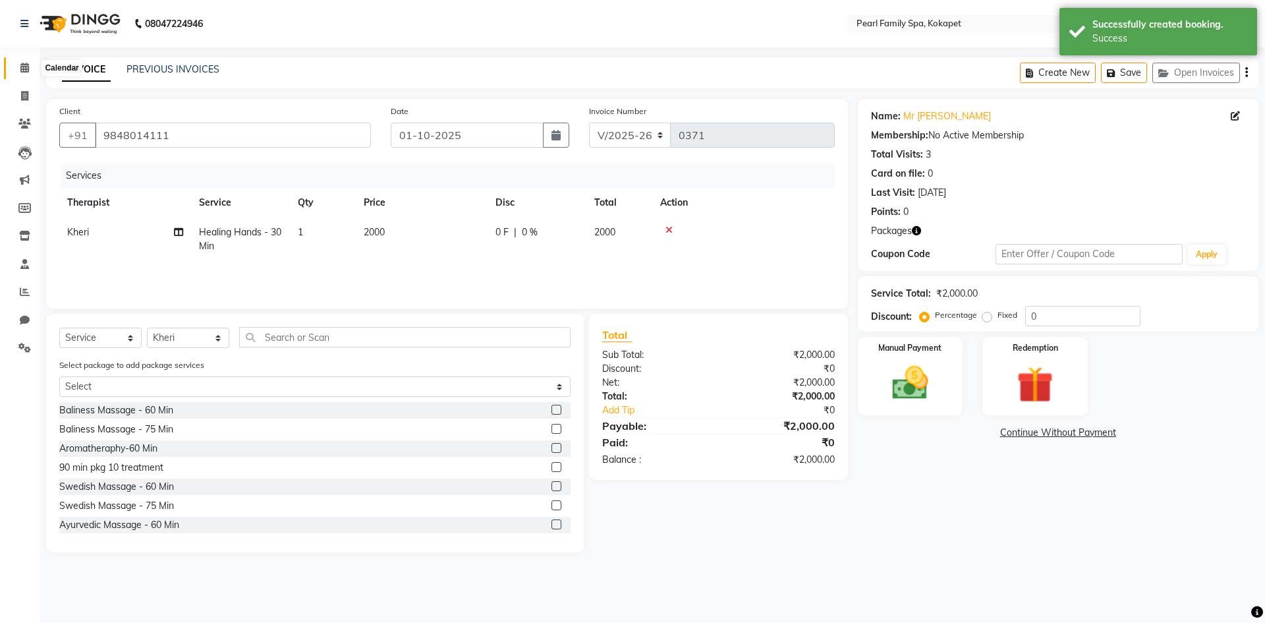
click at [28, 73] on span at bounding box center [24, 68] width 23 height 15
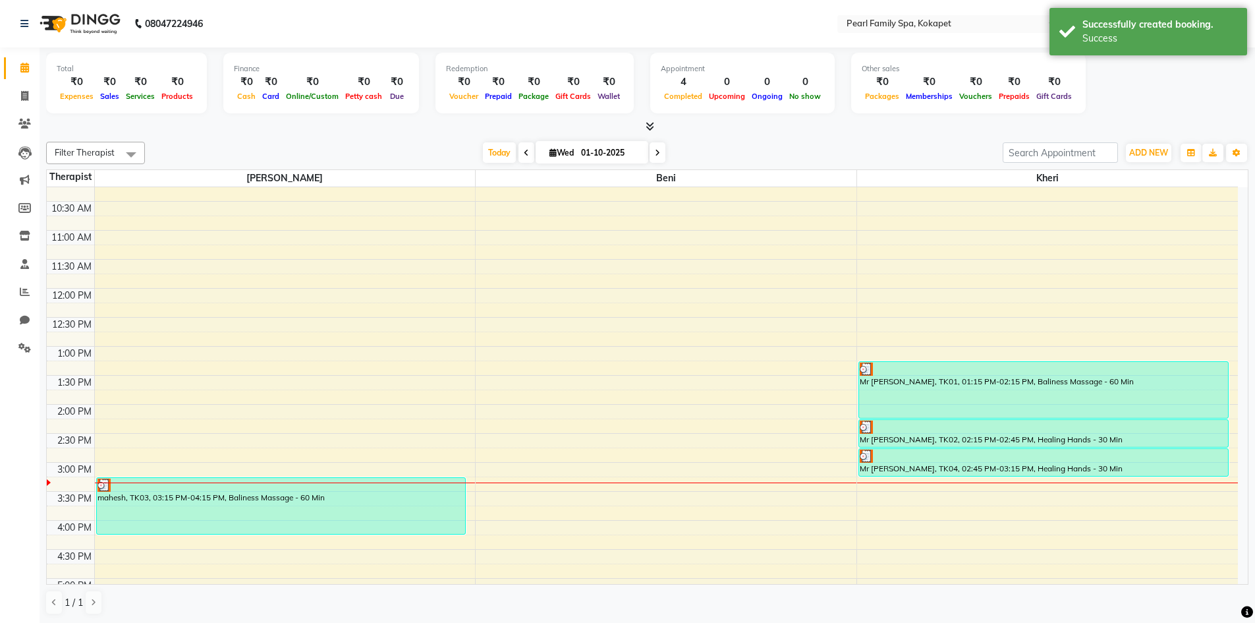
scroll to position [333, 0]
